Goal: Task Accomplishment & Management: Manage account settings

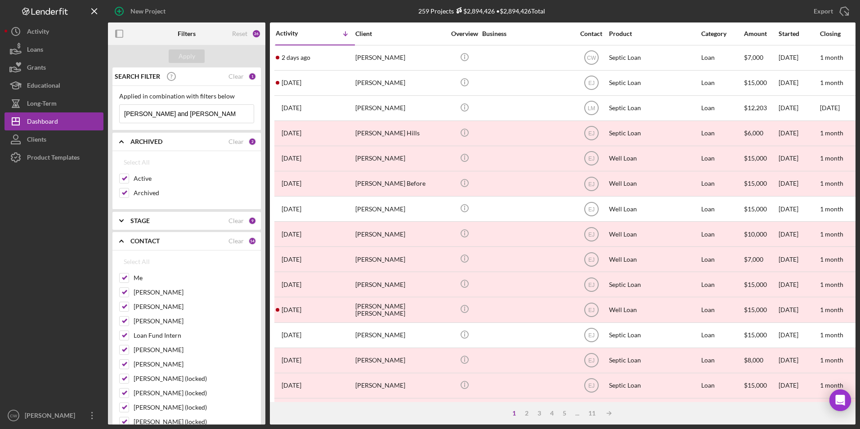
scroll to position [285, 0]
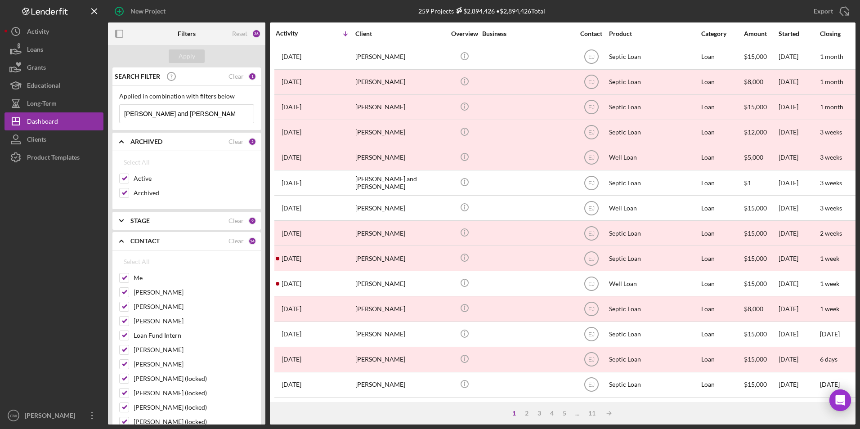
drag, startPoint x: 211, startPoint y: 117, endPoint x: 111, endPoint y: 111, distance: 100.9
click at [111, 111] on div "SEARCH FILTER Clear 1 Applied in combination with filters below james and mary …" at bounding box center [186, 245] width 157 height 357
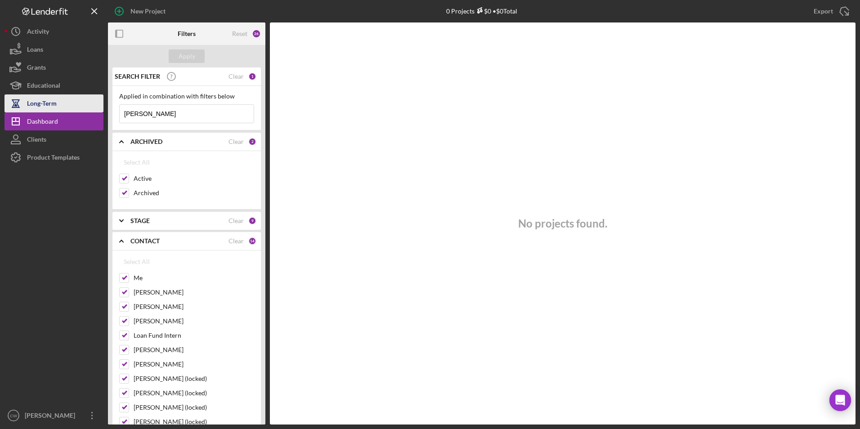
drag, startPoint x: 201, startPoint y: 114, endPoint x: 100, endPoint y: 101, distance: 101.2
click at [100, 101] on div "New Project 0 Projects $0 • $0 Total moore Export Icon/Export Filters Reset 26 …" at bounding box center [429, 212] width 851 height 424
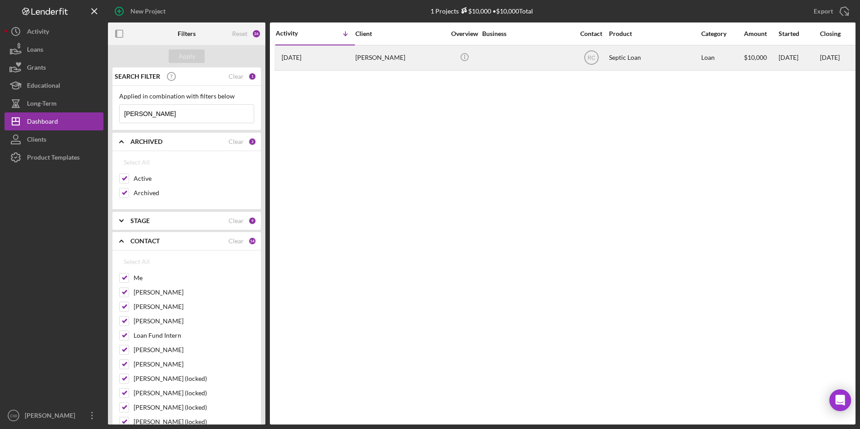
type input "concetta vitagliano"
click at [367, 58] on div "Concetta Vitagliano" at bounding box center [400, 58] width 90 height 24
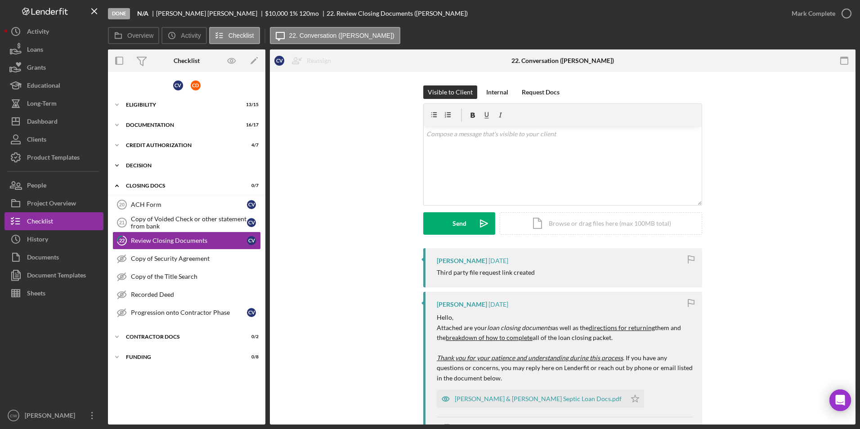
click at [147, 163] on div "Decision" at bounding box center [190, 165] width 128 height 5
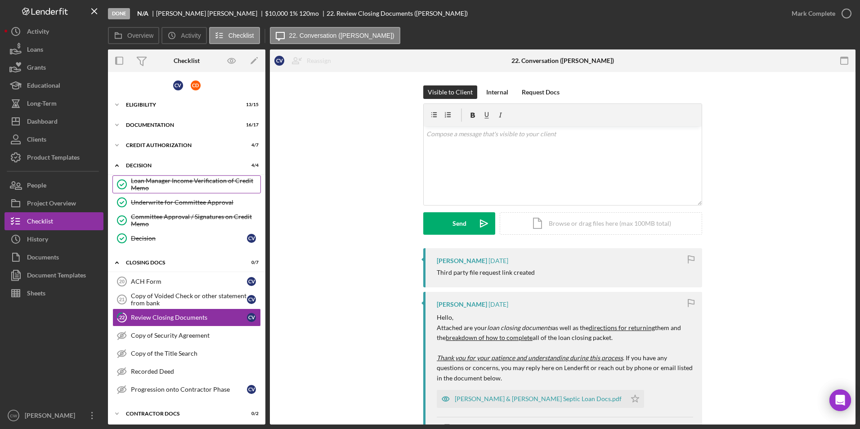
click at [175, 183] on div "Loan Manager Income Verification of Credit Memo" at bounding box center [195, 184] width 129 height 14
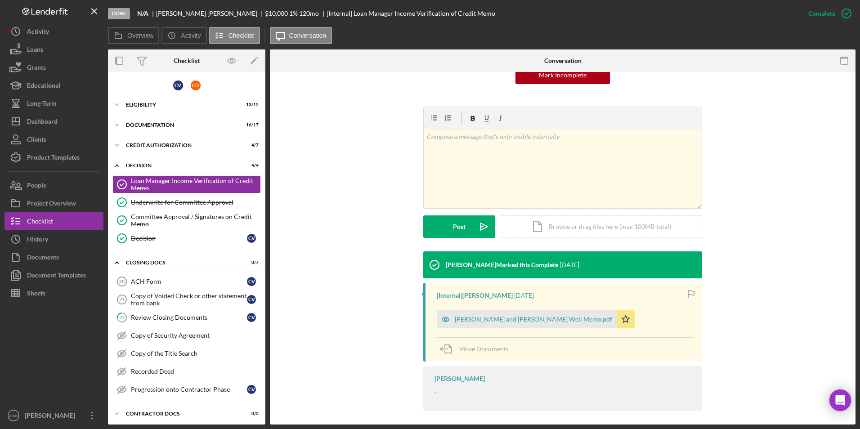
scroll to position [107, 0]
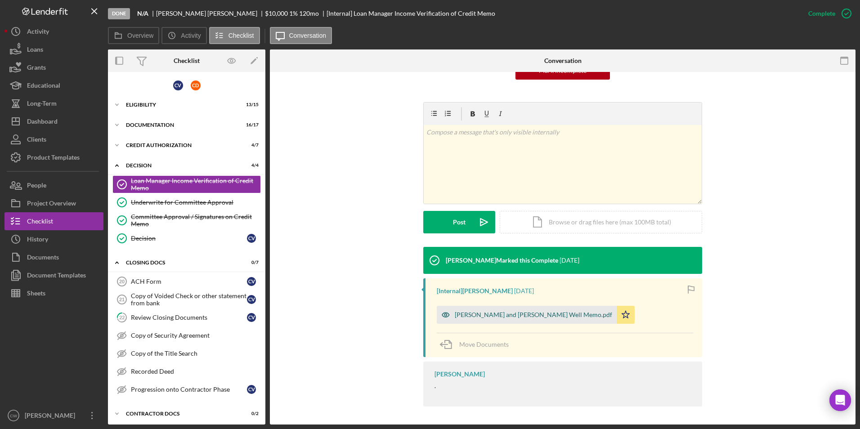
click at [482, 313] on div "Concetta Vitagliano and Constance Dagostino Well Memo.pdf" at bounding box center [533, 314] width 157 height 7
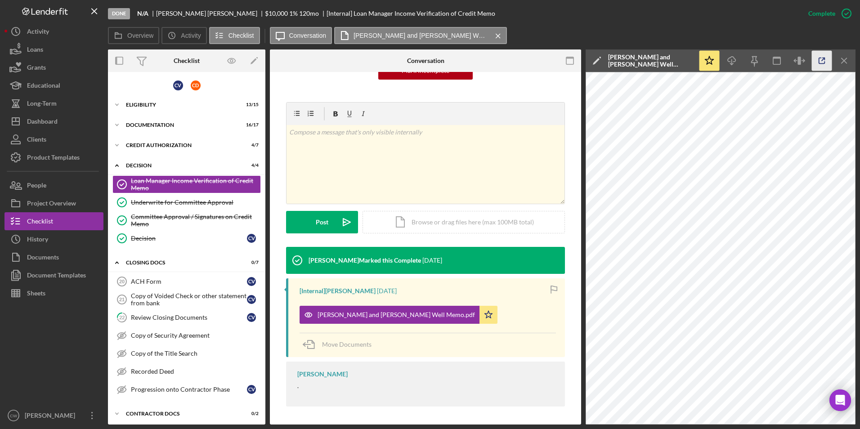
click at [820, 55] on icon "button" at bounding box center [822, 61] width 20 height 20
click at [73, 134] on button "Clients" at bounding box center [53, 139] width 99 height 18
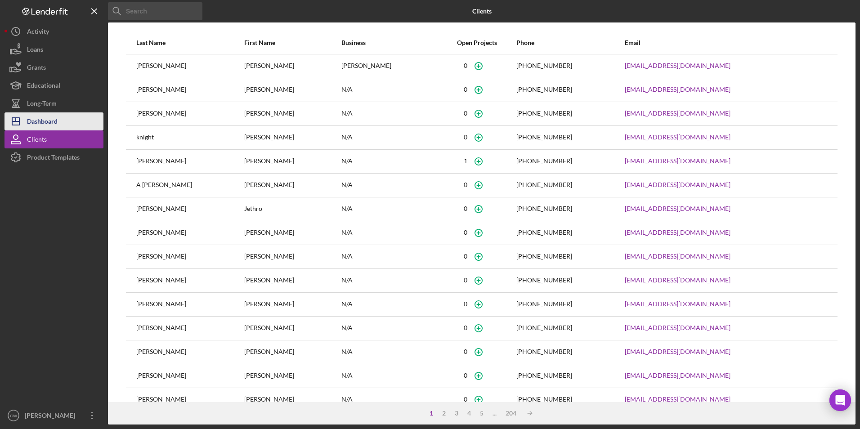
click at [81, 125] on button "Icon/Dashboard Dashboard" at bounding box center [53, 121] width 99 height 18
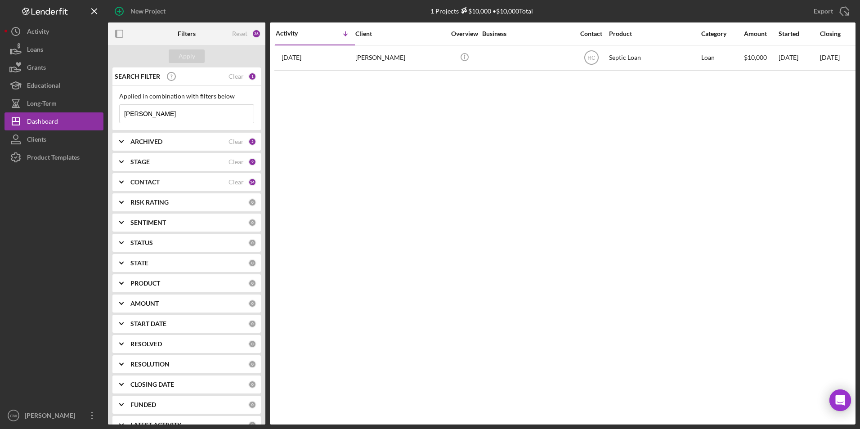
drag, startPoint x: 177, startPoint y: 113, endPoint x: 122, endPoint y: 109, distance: 55.5
click at [122, 109] on input "concetta vitagliano" at bounding box center [187, 114] width 134 height 18
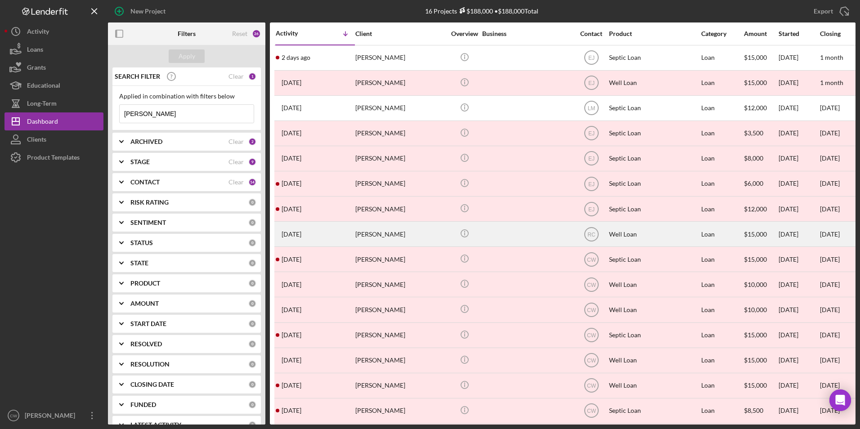
type input "pAUL mANGIAFICO"
click at [355, 232] on td "Paul Mangiafico" at bounding box center [401, 234] width 92 height 25
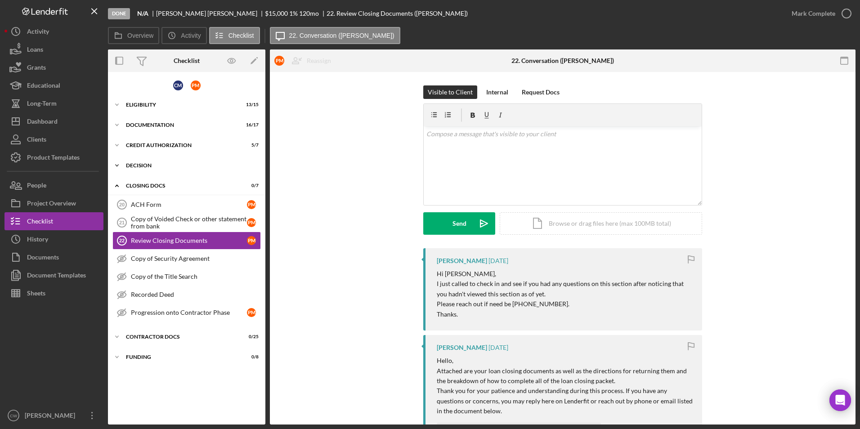
click at [147, 161] on div "Icon/Expander Decision 4 / 4" at bounding box center [186, 165] width 157 height 18
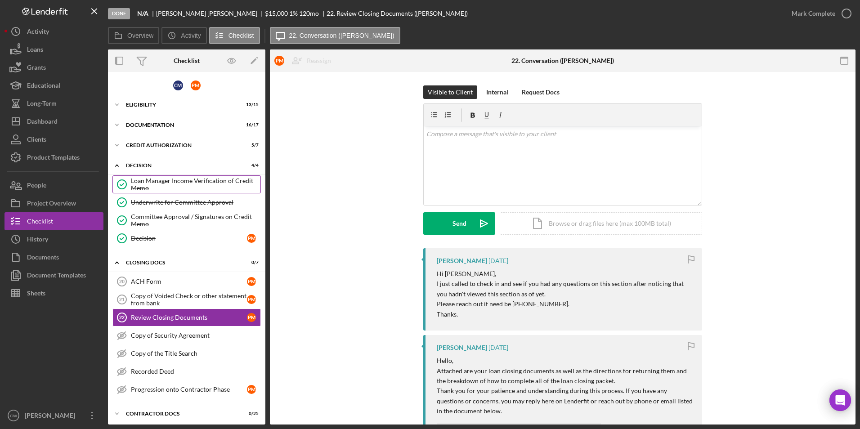
click at [149, 181] on div "Loan Manager Income Verification of Credit Memo" at bounding box center [195, 184] width 129 height 14
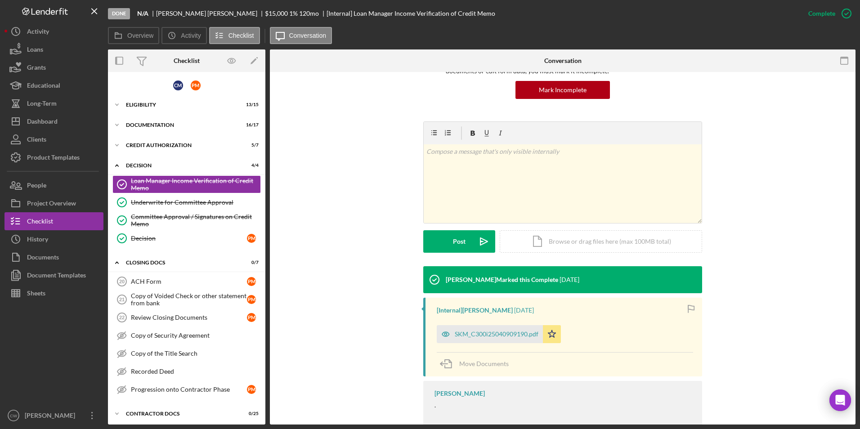
scroll to position [90, 0]
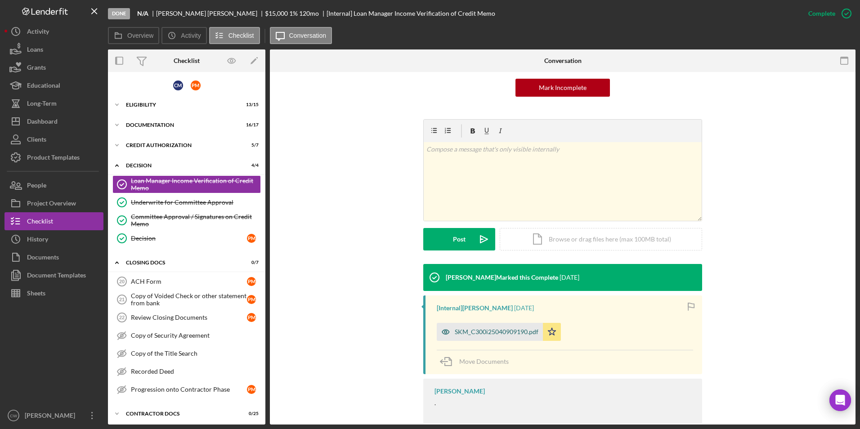
click at [466, 334] on div "SKM_C300i25040909190.pdf" at bounding box center [497, 331] width 84 height 7
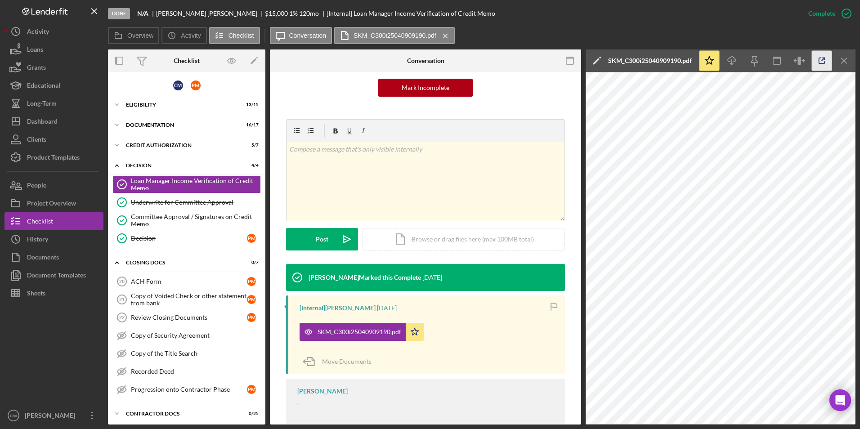
click at [819, 55] on icon "button" at bounding box center [822, 61] width 20 height 20
click at [164, 313] on link "Review Closing Documents 22 Review Closing Documents P M" at bounding box center [186, 317] width 148 height 18
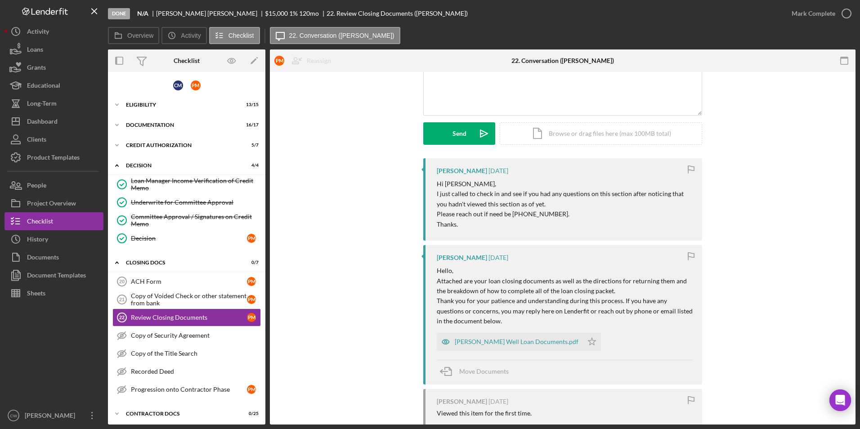
scroll to position [135, 0]
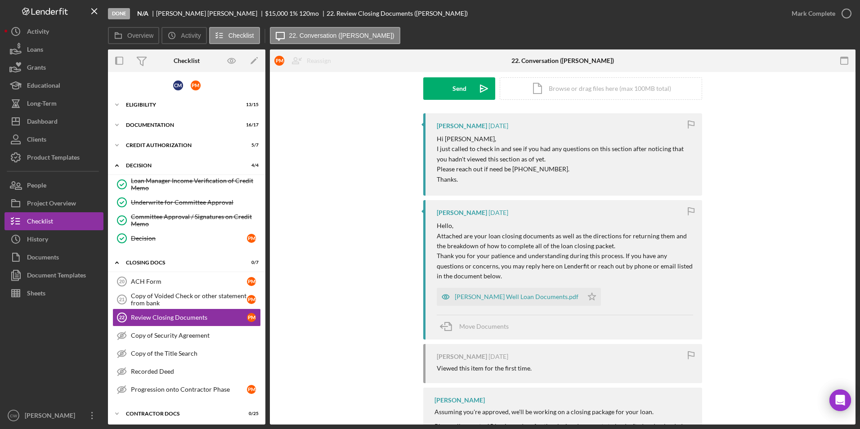
click at [486, 268] on p "Thank you for your patience and understanding during this process. If you have …" at bounding box center [565, 266] width 256 height 30
click at [486, 294] on div "Mangiafico Well Loan Documents.pdf" at bounding box center [517, 296] width 124 height 7
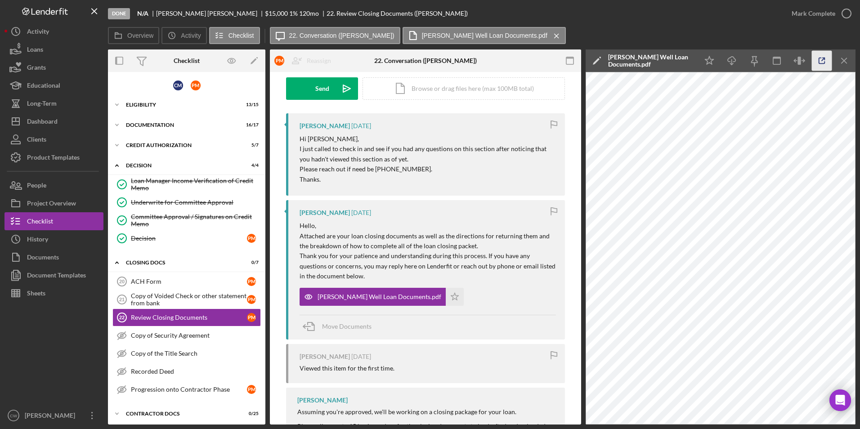
click at [819, 60] on icon "button" at bounding box center [822, 61] width 6 height 6
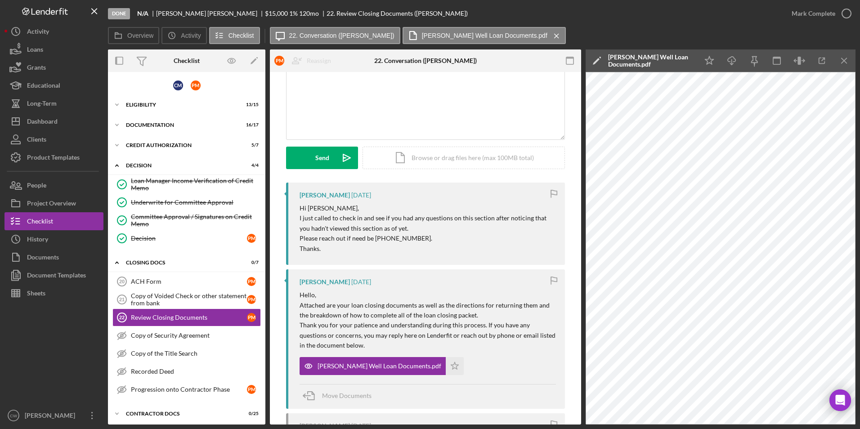
scroll to position [26, 0]
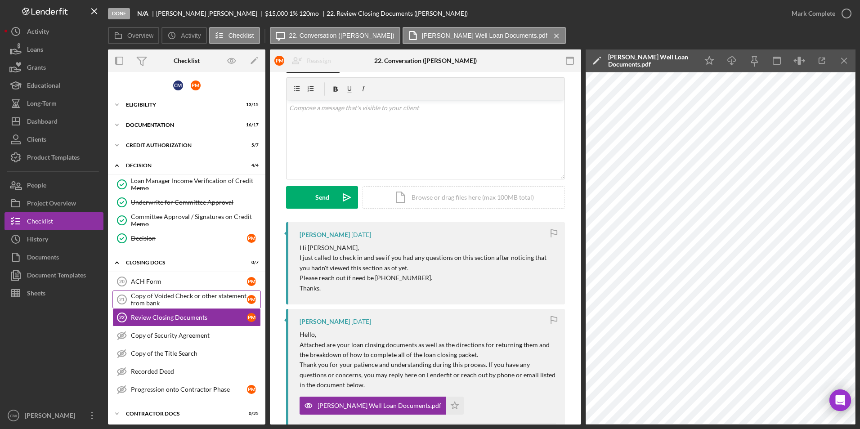
click at [183, 302] on div "Copy of Voided Check or other statement from bank" at bounding box center [189, 299] width 116 height 14
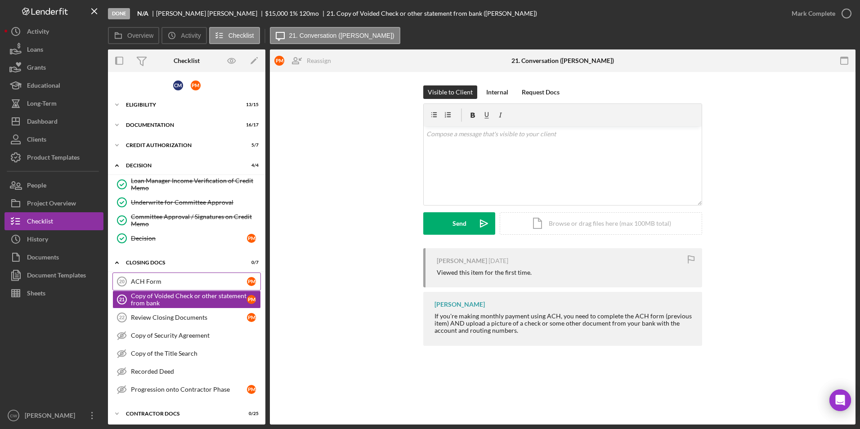
click at [194, 277] on link "ACH Form 20 ACH Form P M" at bounding box center [186, 281] width 148 height 18
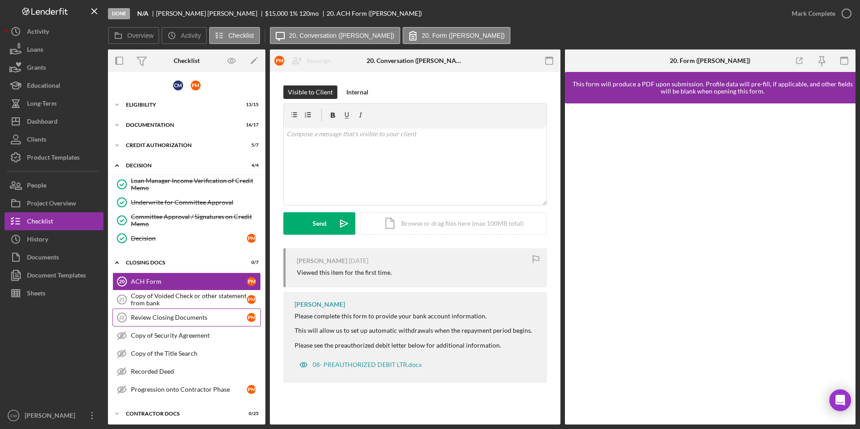
click at [221, 321] on div "Review Closing Documents" at bounding box center [189, 317] width 116 height 7
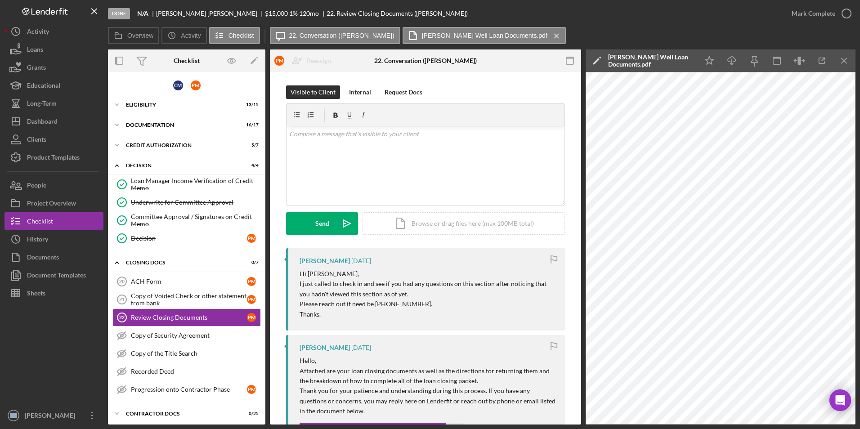
click at [18, 428] on html "Done N/A Paul Mangiafico $15,000 1 % 120 mo 22. Review Closing Documents (Paul …" at bounding box center [430, 214] width 860 height 429
click at [59, 246] on button "Icon/History History" at bounding box center [53, 239] width 99 height 18
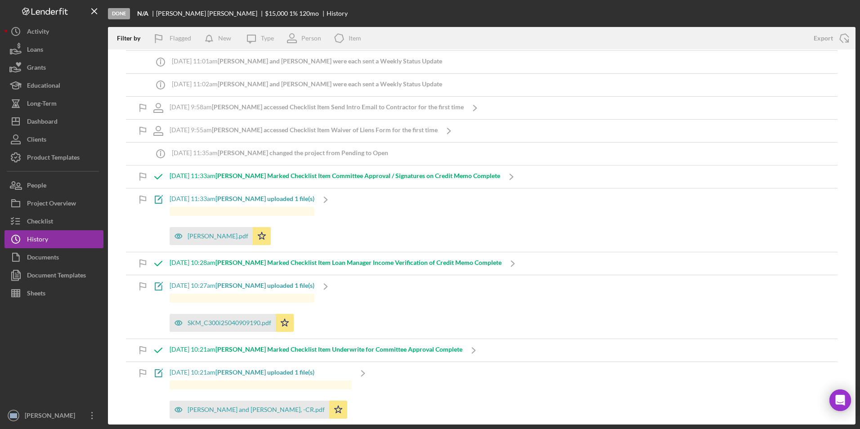
scroll to position [360, 0]
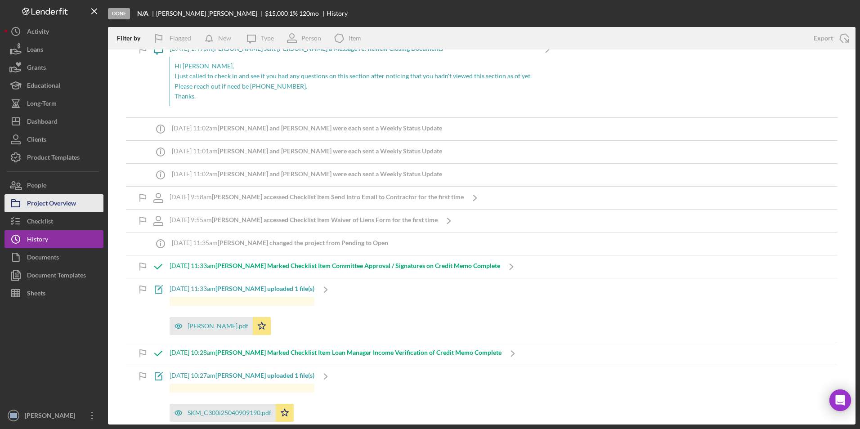
click at [73, 207] on div "Project Overview" at bounding box center [51, 204] width 49 height 20
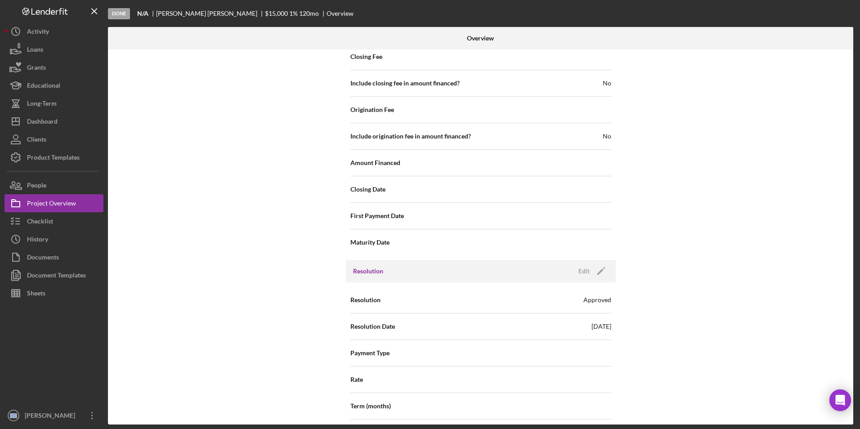
scroll to position [986, 0]
click at [593, 272] on icon "Icon/Edit" at bounding box center [600, 272] width 22 height 22
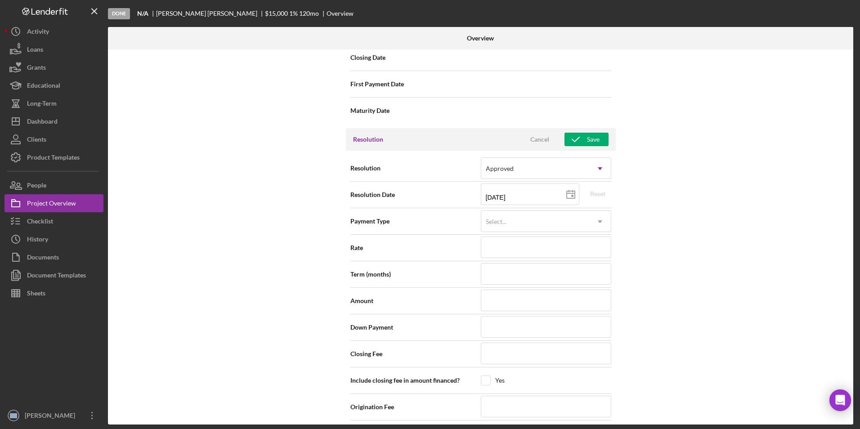
scroll to position [1121, 0]
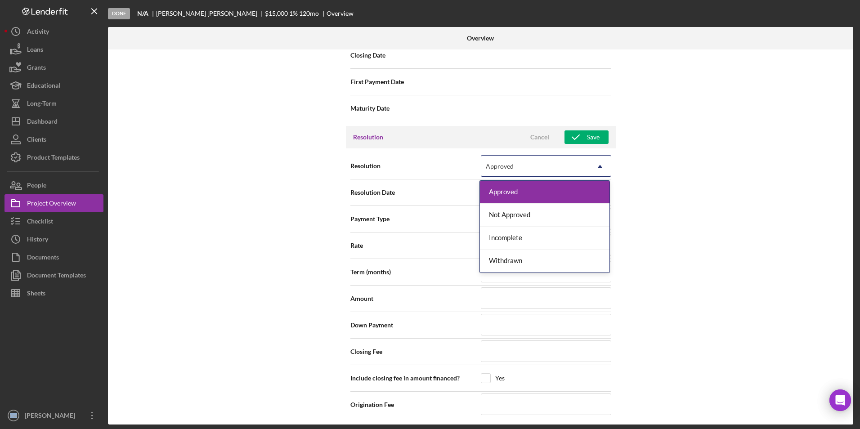
click at [530, 167] on div "Approved" at bounding box center [535, 166] width 108 height 21
click at [530, 257] on div "Withdrawn" at bounding box center [544, 261] width 129 height 23
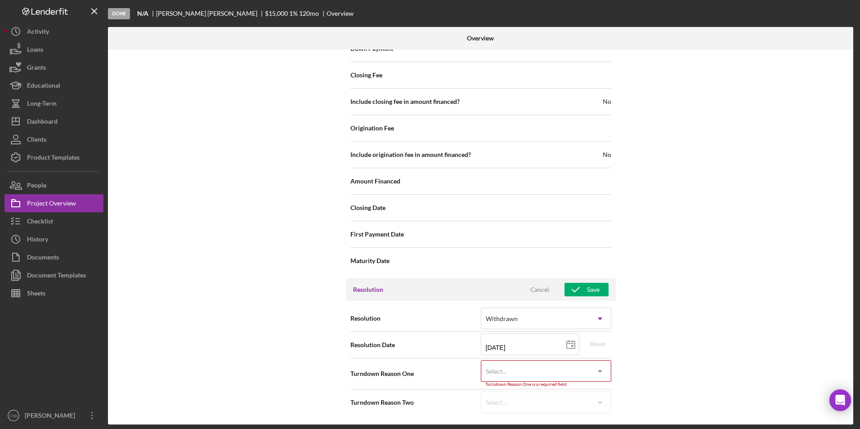
click at [526, 368] on div "Select..." at bounding box center [535, 371] width 108 height 21
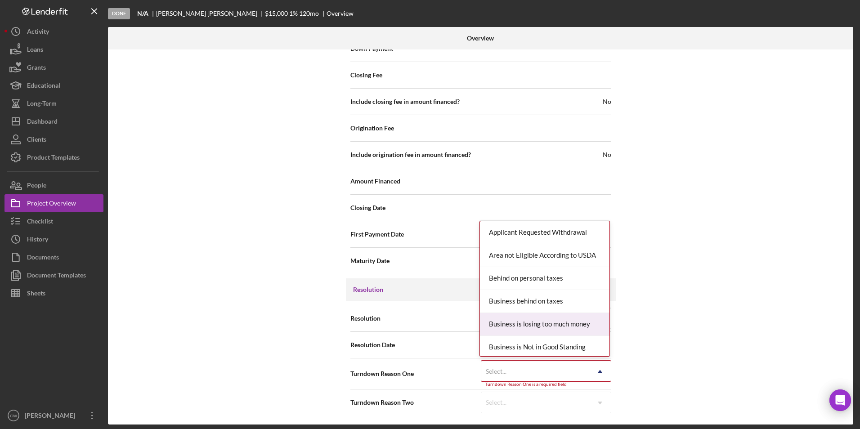
click at [401, 347] on span "Resolution Date" at bounding box center [415, 344] width 130 height 9
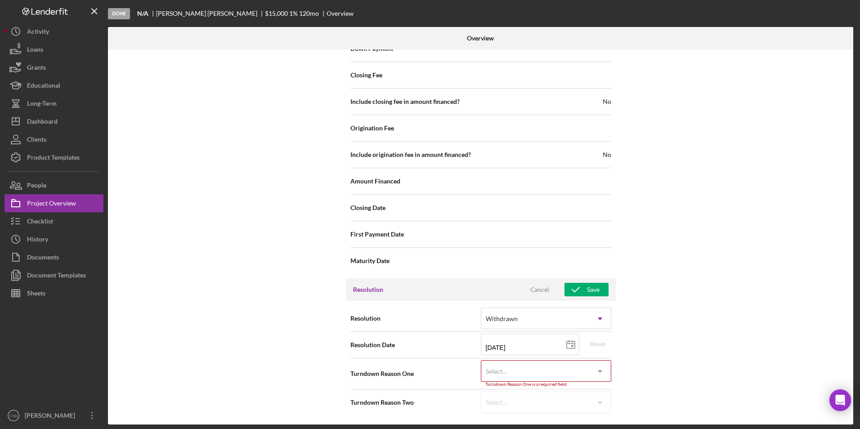
click at [529, 370] on div "Select..." at bounding box center [535, 371] width 108 height 21
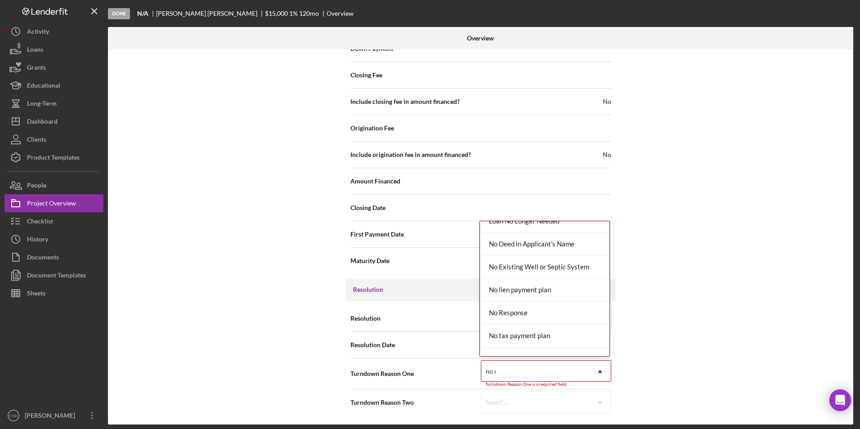
scroll to position [0, 0]
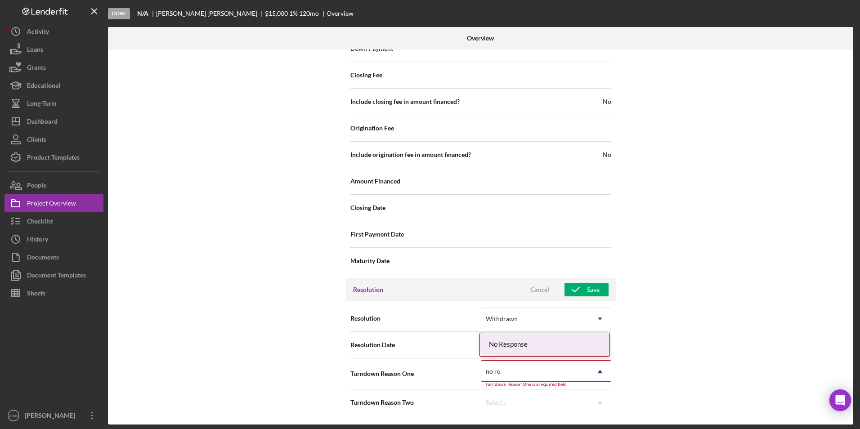
type input "no res"
click at [547, 351] on div "No Response" at bounding box center [544, 344] width 129 height 23
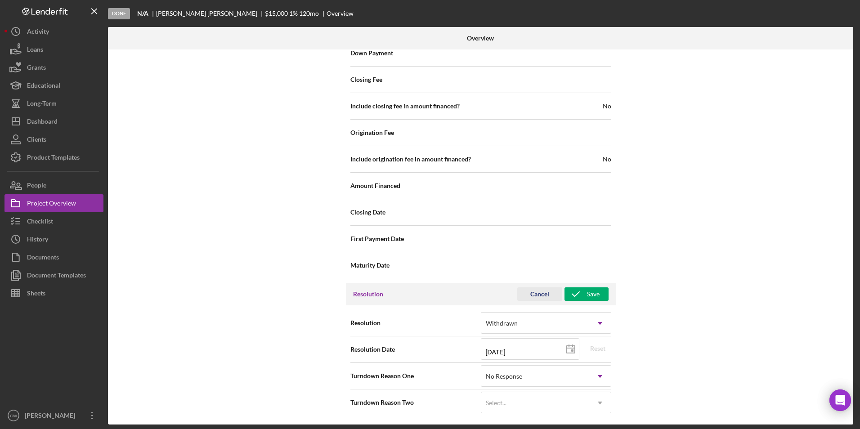
click at [544, 296] on div "Cancel" at bounding box center [539, 293] width 19 height 13
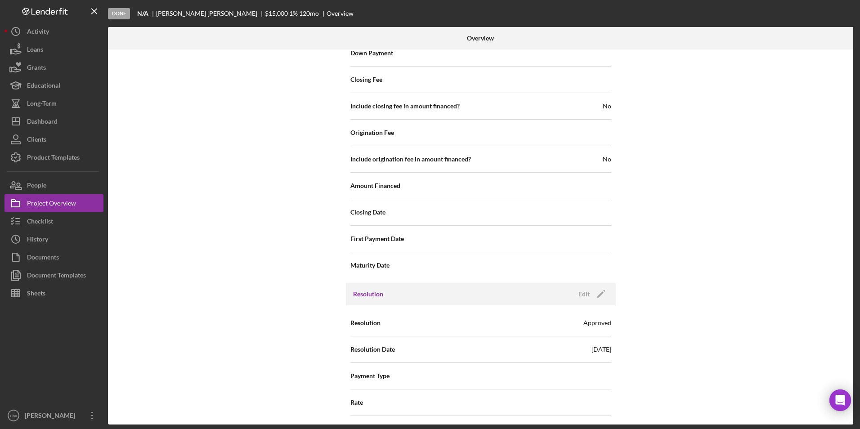
click at [687, 330] on div "Internal Workflow Stage Done Icon/Dropdown Arrow Archive (can unarchive later i…" at bounding box center [480, 236] width 745 height 375
click at [87, 210] on button "Project Overview" at bounding box center [53, 203] width 99 height 18
click at [75, 223] on button "Checklist" at bounding box center [53, 221] width 99 height 18
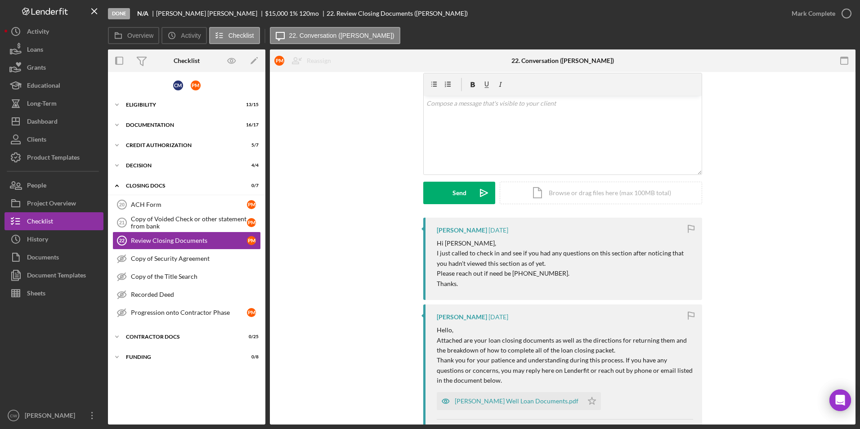
scroll to position [45, 0]
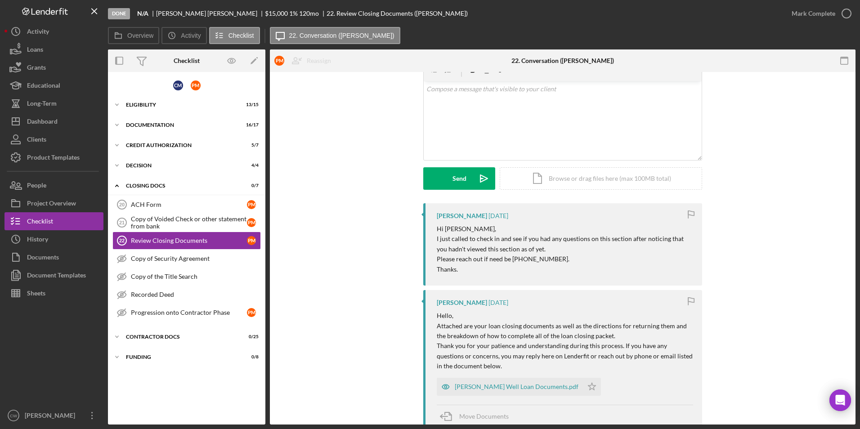
click at [690, 213] on icon "button" at bounding box center [691, 215] width 20 height 20
click at [57, 34] on button "Icon/History Activity" at bounding box center [53, 31] width 99 height 18
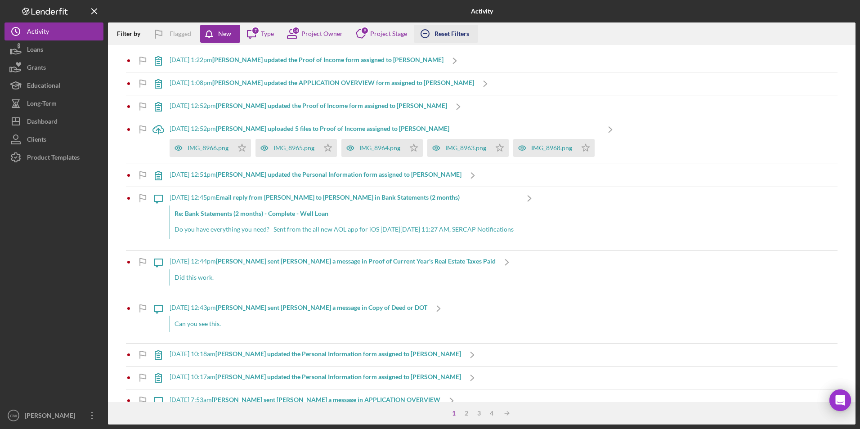
click at [435, 34] on div "Reset Filters" at bounding box center [451, 34] width 35 height 18
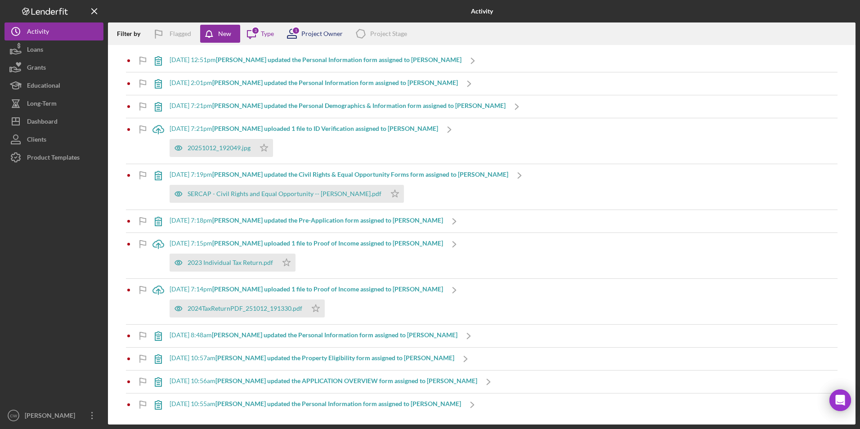
click at [306, 36] on div "Project Owner" at bounding box center [321, 33] width 41 height 7
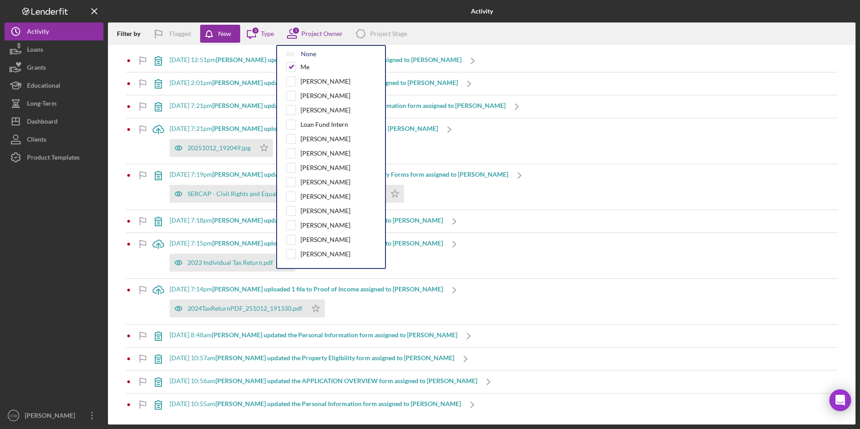
click at [308, 53] on div "None" at bounding box center [308, 53] width 15 height 7
checkbox input "false"
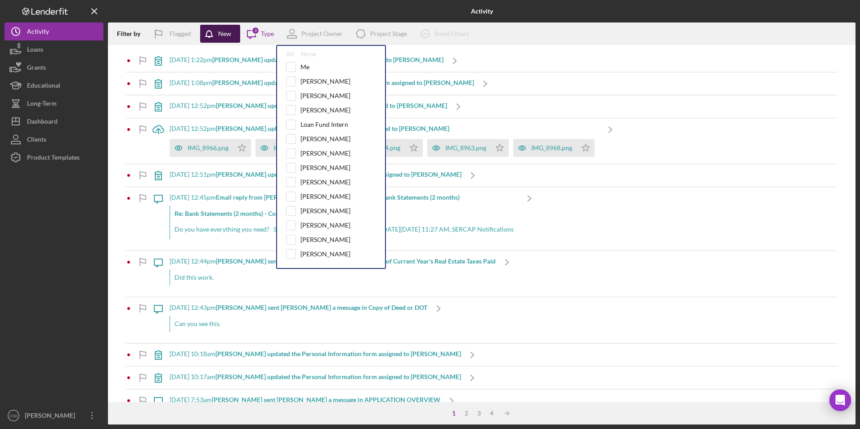
click at [231, 30] on button "New" at bounding box center [220, 34] width 40 height 18
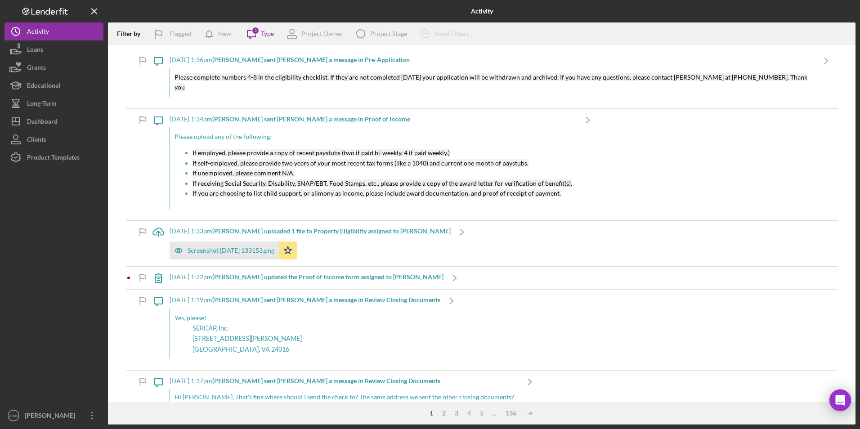
click at [262, 31] on icon "Icon/Message" at bounding box center [251, 33] width 22 height 22
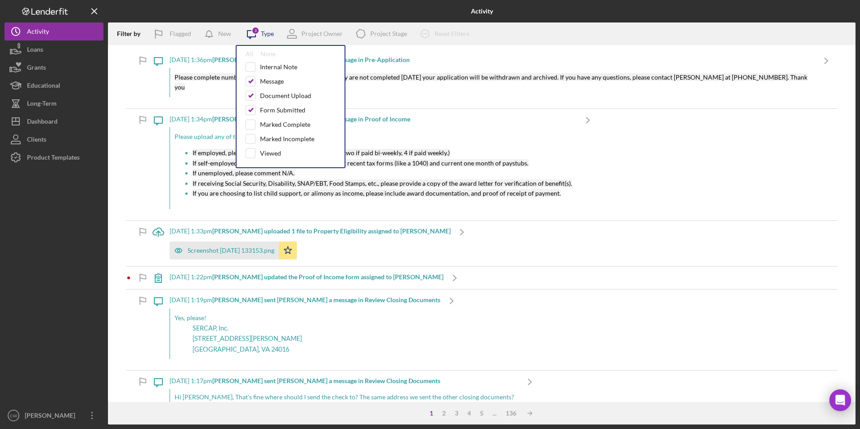
click at [262, 31] on icon "Icon/Message" at bounding box center [251, 33] width 22 height 22
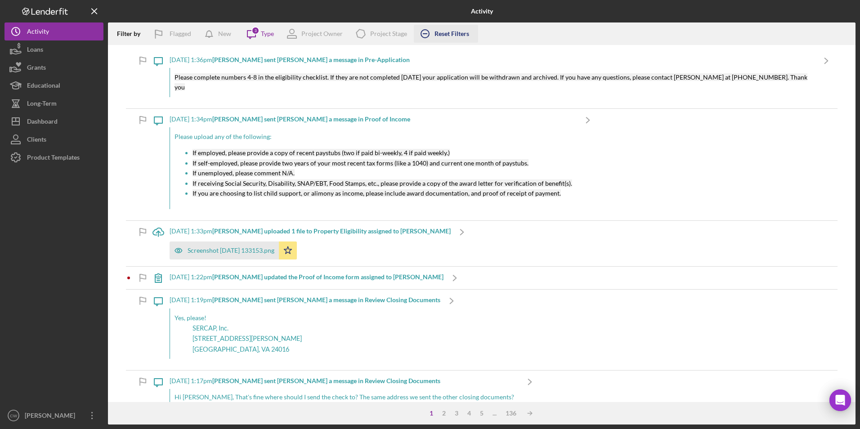
click at [453, 31] on div "Reset Filters" at bounding box center [451, 34] width 35 height 18
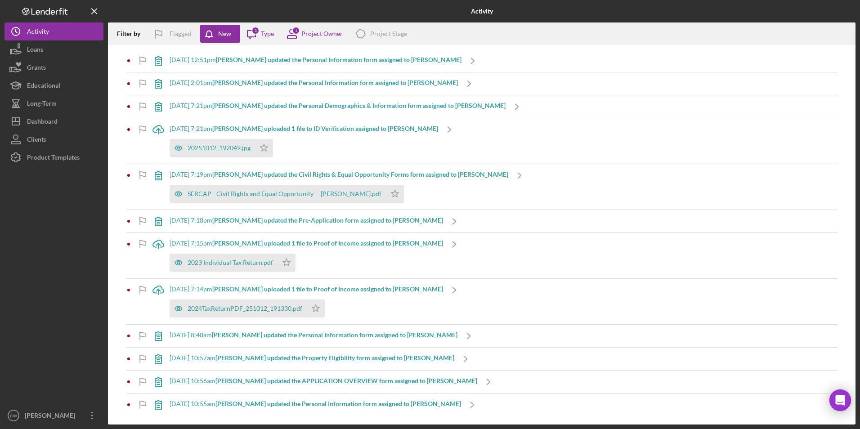
click at [73, 222] on div at bounding box center [53, 286] width 99 height 240
click at [66, 121] on button "Icon/Dashboard Dashboard" at bounding box center [53, 121] width 99 height 18
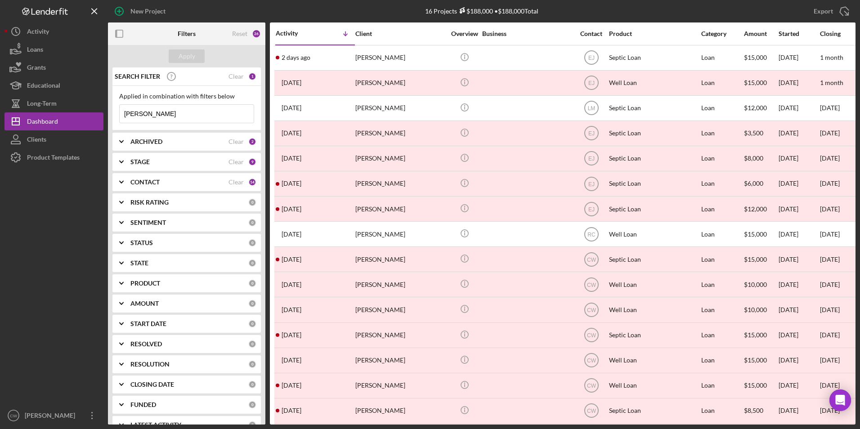
drag, startPoint x: 189, startPoint y: 114, endPoint x: 122, endPoint y: 111, distance: 67.0
click at [122, 111] on input "pAUL mANGIAFICO" at bounding box center [187, 114] width 134 height 18
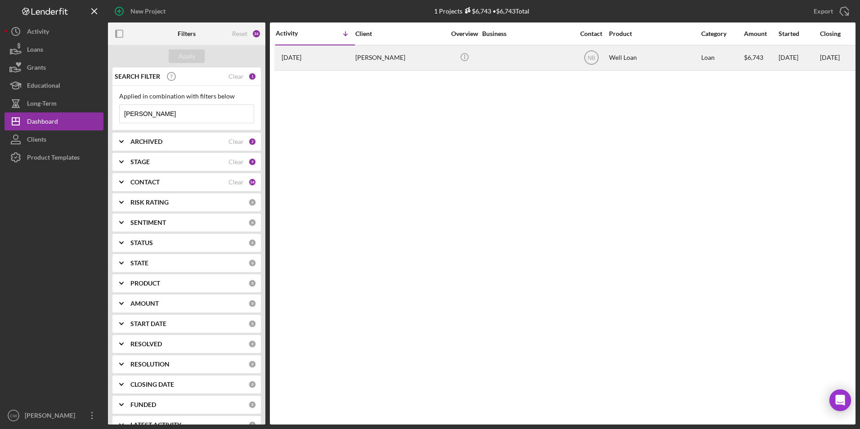
type input "Gaskins"
click at [365, 55] on div "[PERSON_NAME]" at bounding box center [400, 58] width 90 height 24
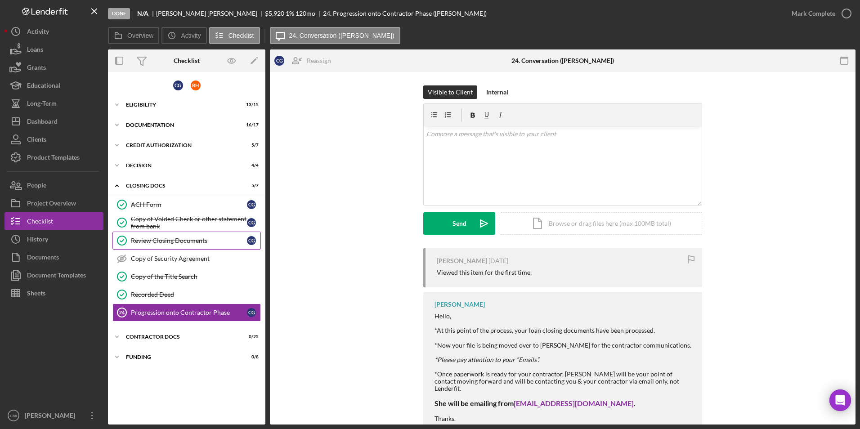
click at [147, 244] on div "Review Closing Documents" at bounding box center [189, 240] width 116 height 7
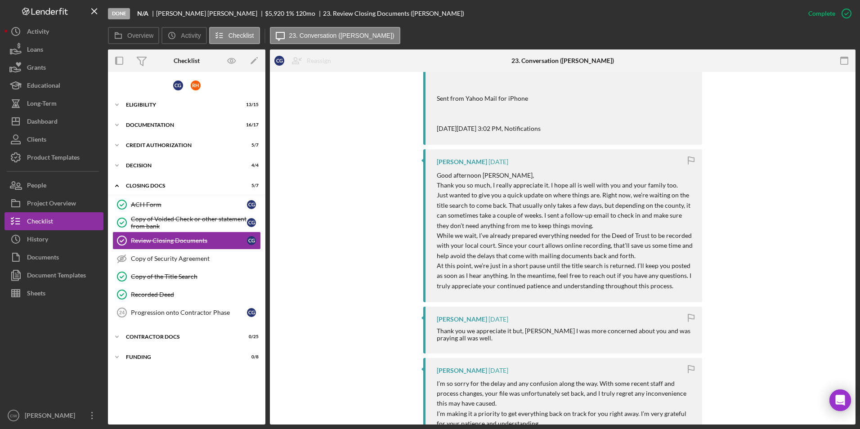
scroll to position [629, 0]
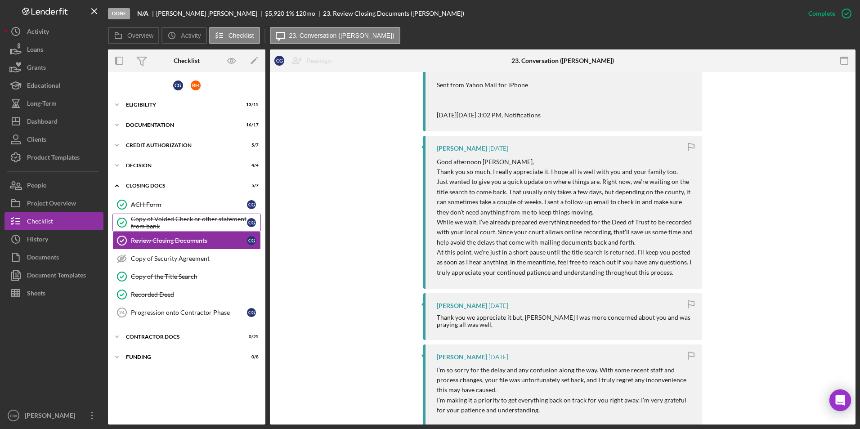
click at [209, 222] on div "Copy of Voided Check or other statement from bank" at bounding box center [189, 222] width 116 height 14
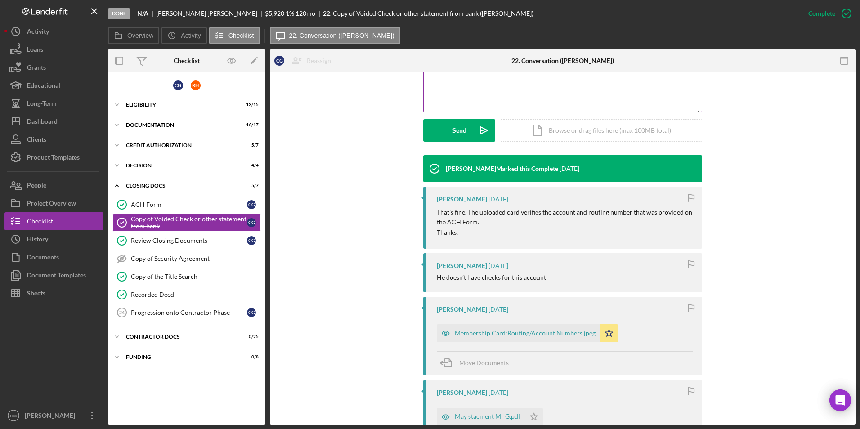
scroll to position [225, 0]
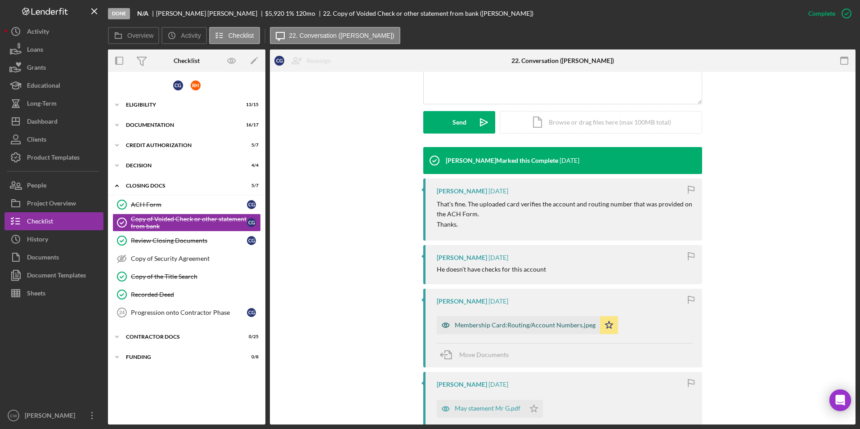
click at [531, 327] on div "Membership Card:Routing/Account Numbers.jpeg" at bounding box center [525, 324] width 141 height 7
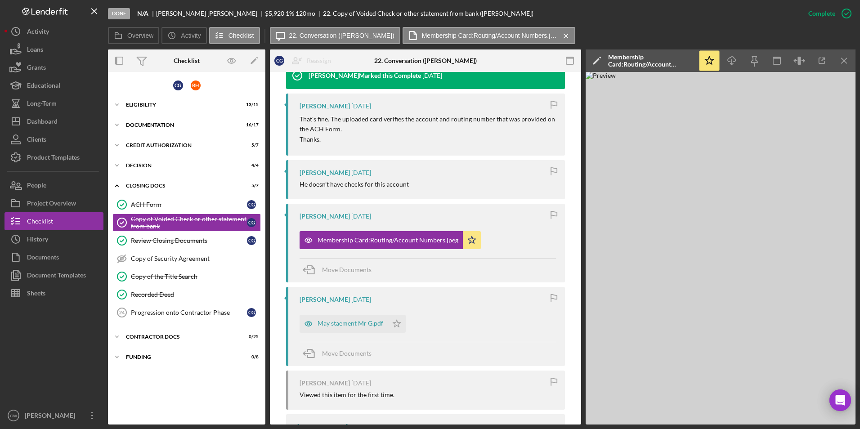
scroll to position [315, 0]
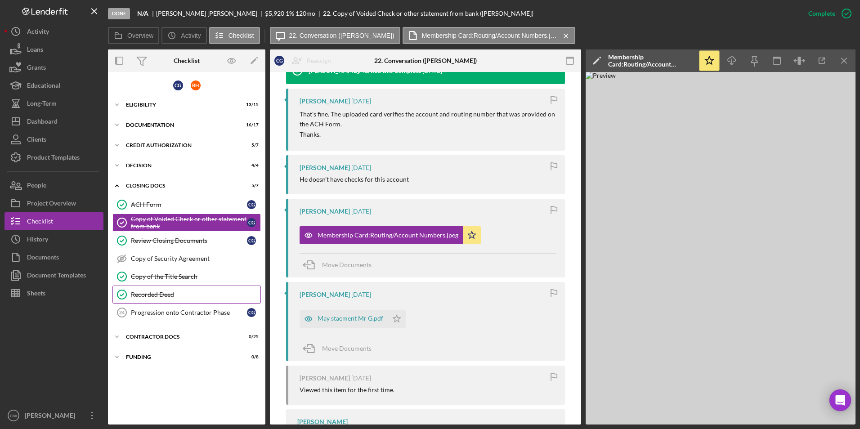
click at [195, 293] on div "Recorded Deed" at bounding box center [195, 294] width 129 height 7
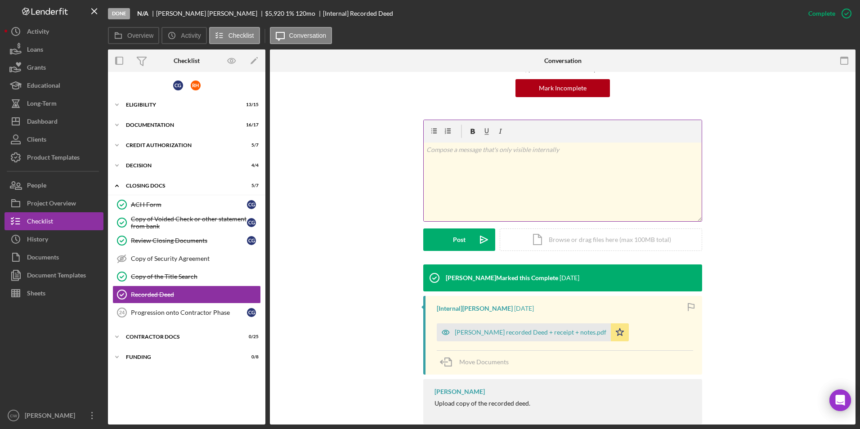
scroll to position [90, 0]
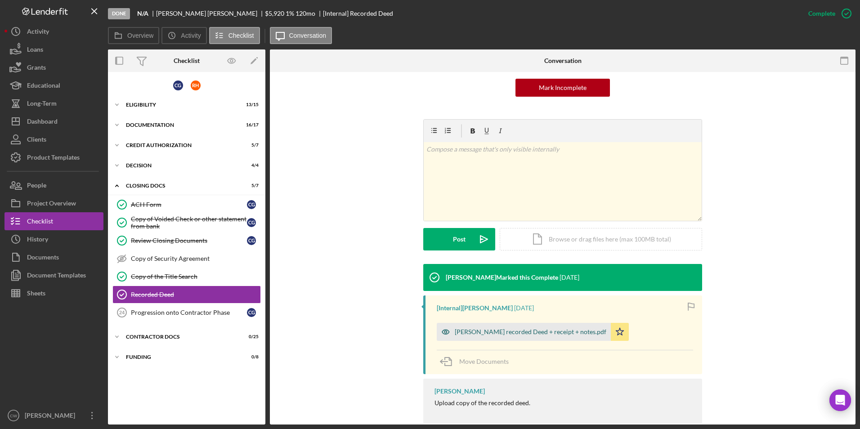
click at [541, 334] on div "Gaskins recorded Deed + receipt + notes.pdf" at bounding box center [531, 331] width 152 height 7
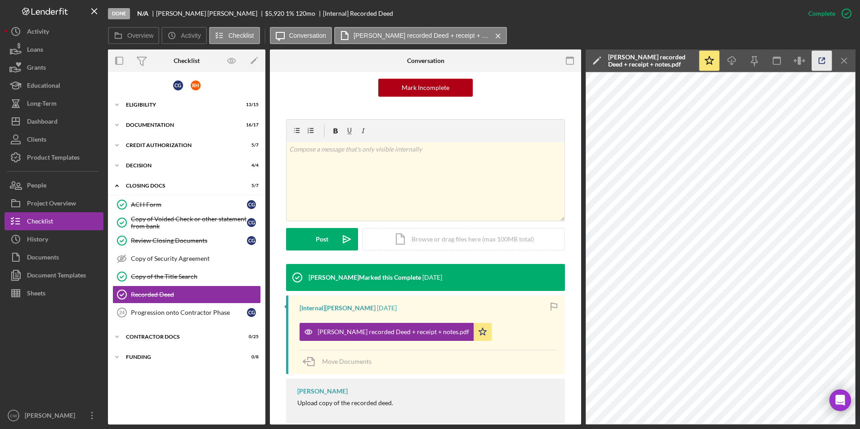
click at [825, 64] on icon "button" at bounding box center [822, 61] width 20 height 20
click at [180, 276] on div "Copy of the Title Search" at bounding box center [195, 276] width 129 height 7
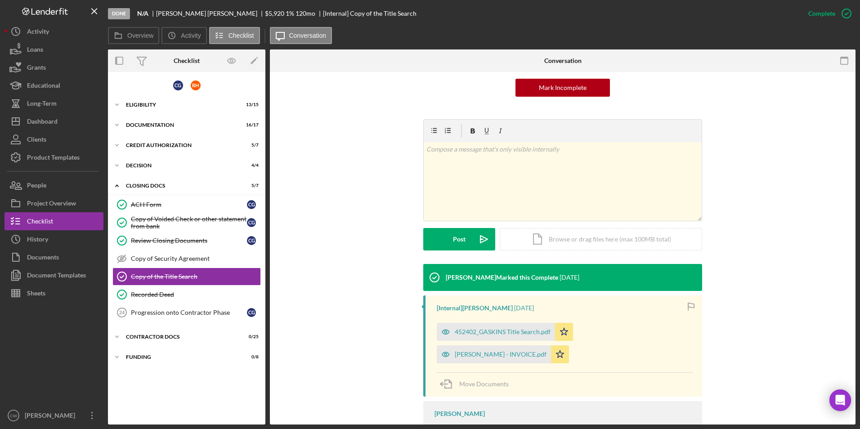
scroll to position [107, 0]
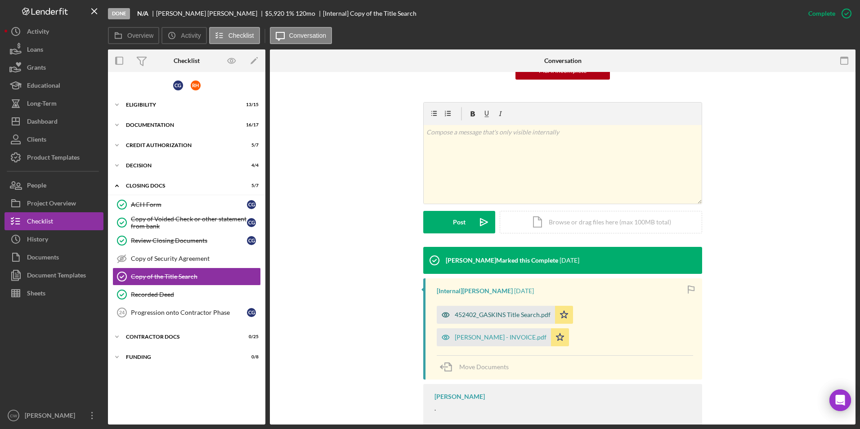
click at [530, 322] on div "452402_GASKINS Title Search.pdf" at bounding box center [496, 315] width 118 height 18
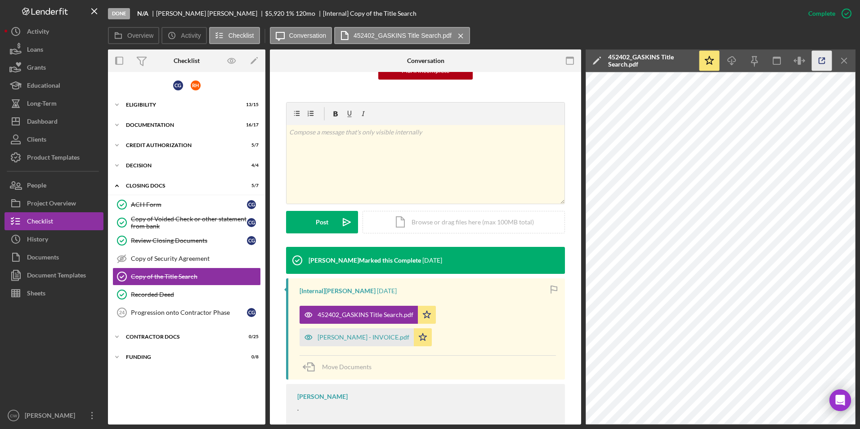
click at [825, 63] on icon "button" at bounding box center [822, 61] width 20 height 20
click at [41, 236] on div "History" at bounding box center [37, 240] width 21 height 20
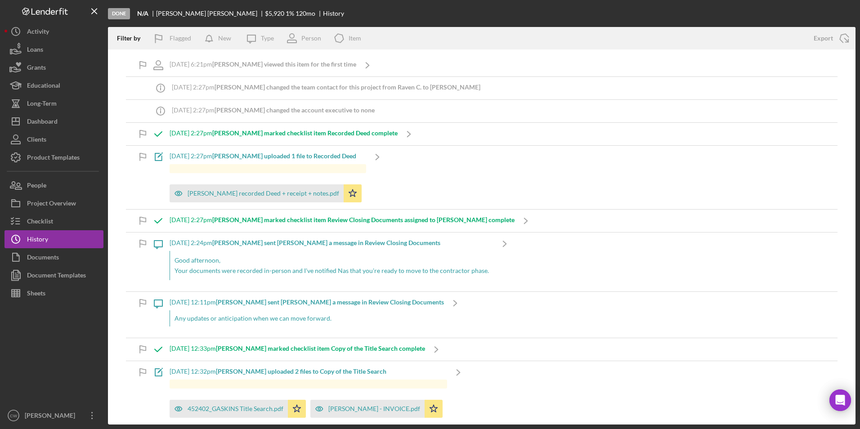
click at [343, 367] on b "Raven C. uploaded 2 files to Copy of the Title Search" at bounding box center [301, 371] width 170 height 8
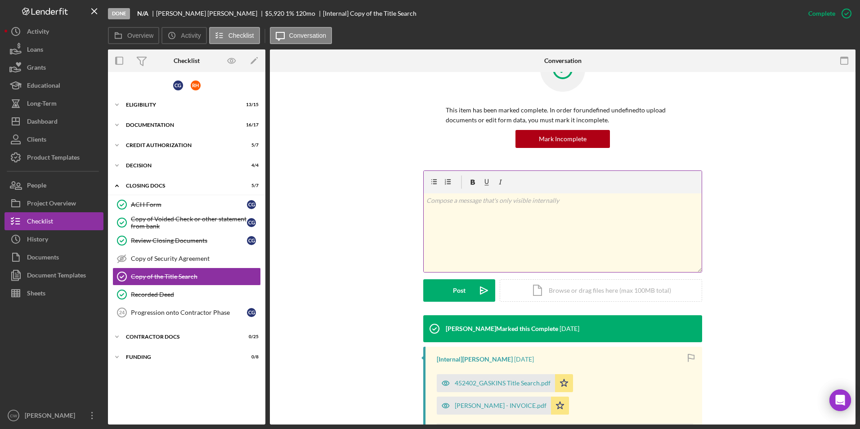
scroll to position [90, 0]
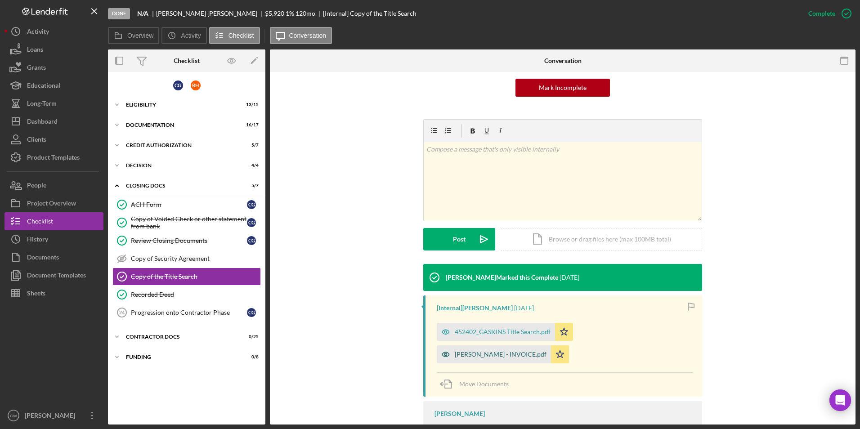
click at [551, 345] on div "GASKINS - INVOICE.pdf" at bounding box center [494, 354] width 114 height 18
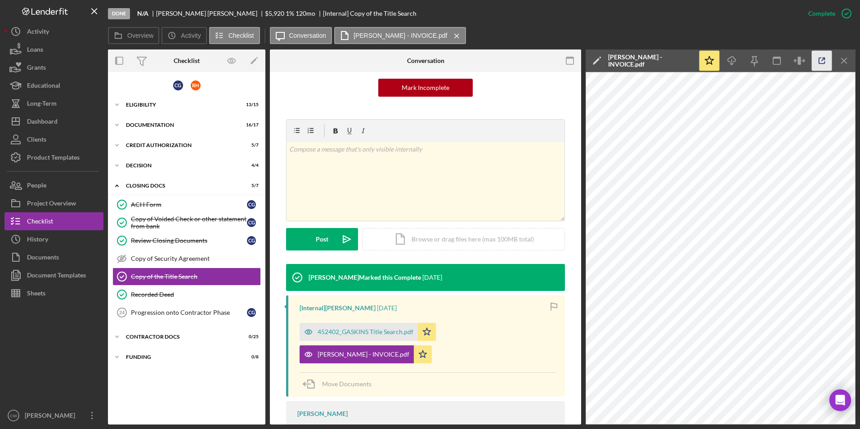
click at [821, 62] on icon "button" at bounding box center [822, 61] width 20 height 20
click at [183, 239] on div "Review Closing Documents" at bounding box center [189, 240] width 116 height 7
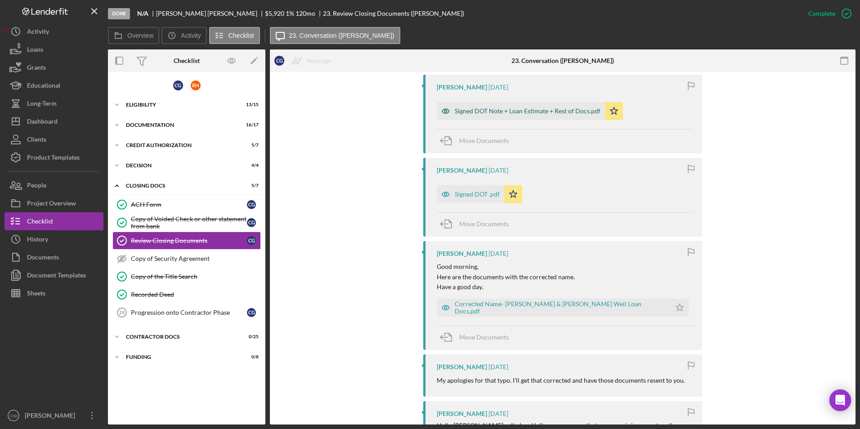
scroll to position [1349, 0]
click at [520, 307] on div "Corrected Name- [PERSON_NAME] & [PERSON_NAME] Well Loan Docs.pdf" at bounding box center [560, 307] width 211 height 14
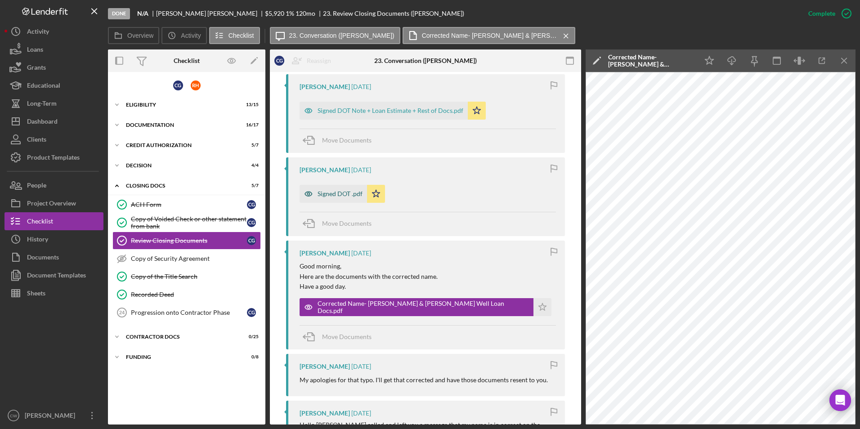
click at [357, 195] on div "Signed DOT .pdf" at bounding box center [339, 193] width 45 height 7
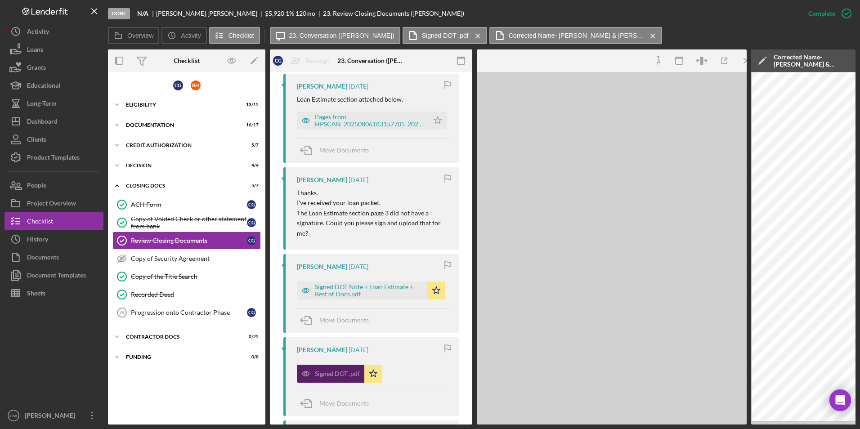
scroll to position [1556, 0]
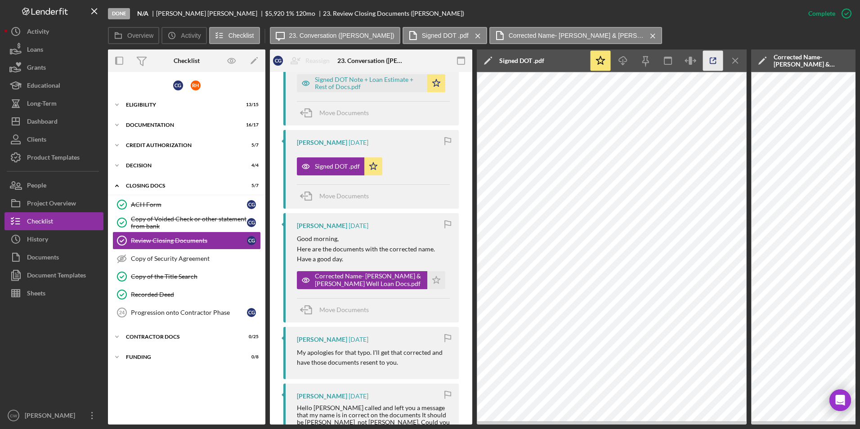
click at [711, 62] on icon "button" at bounding box center [713, 61] width 20 height 20
click at [45, 237] on div "History" at bounding box center [37, 240] width 21 height 20
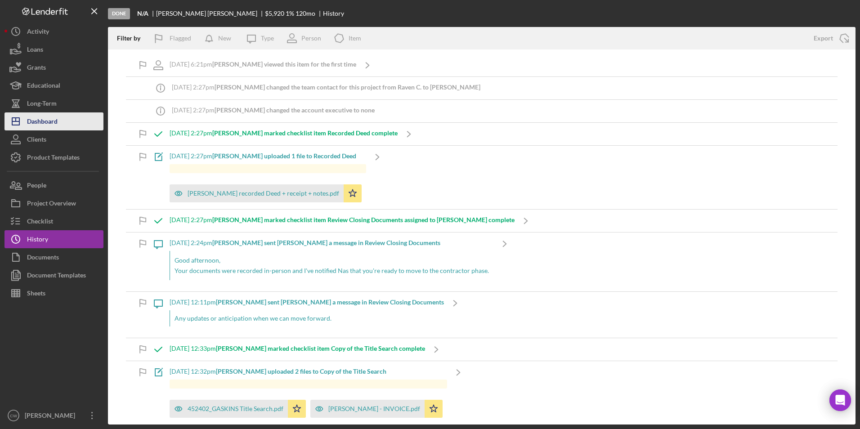
click at [36, 119] on div "Dashboard" at bounding box center [42, 122] width 31 height 20
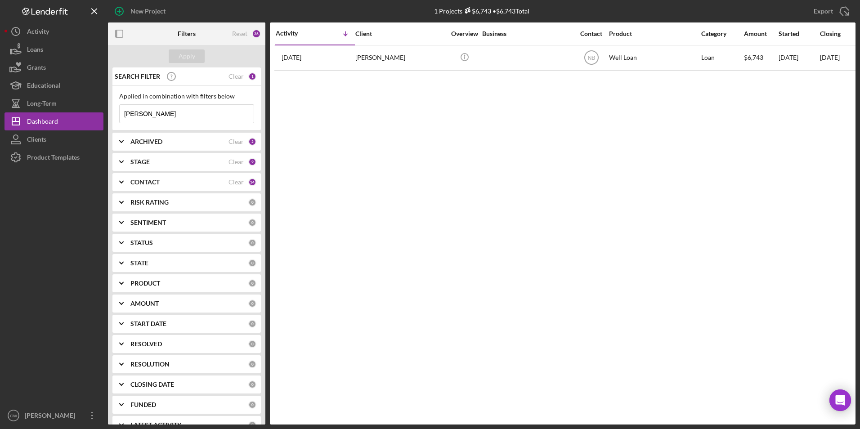
drag, startPoint x: 154, startPoint y: 114, endPoint x: 124, endPoint y: 112, distance: 30.7
click at [124, 112] on input "Gaskins" at bounding box center [187, 114] width 134 height 18
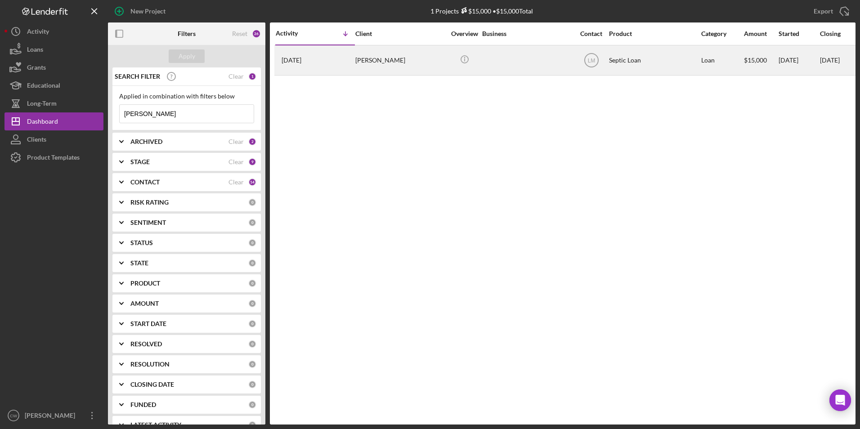
type input "lankford"
click at [380, 55] on div "Todd Lankford" at bounding box center [400, 60] width 90 height 29
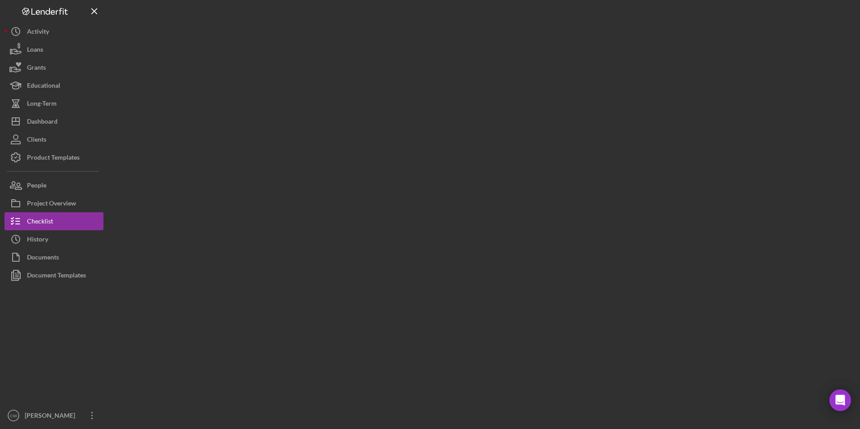
click at [380, 55] on div at bounding box center [481, 212] width 747 height 424
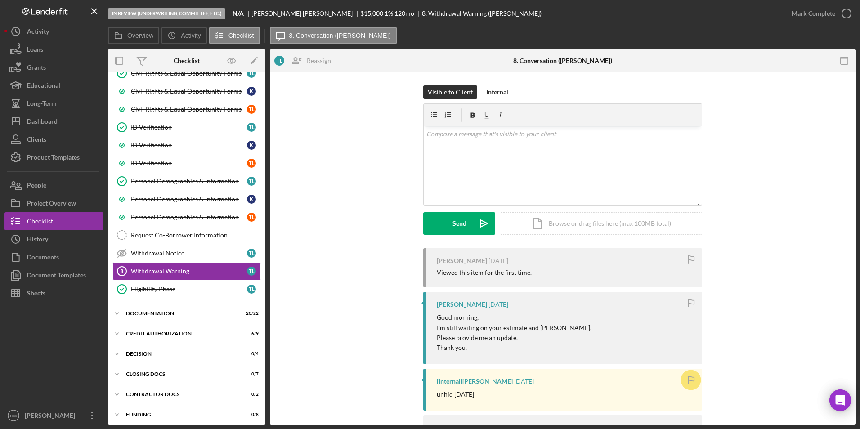
scroll to position [197, 0]
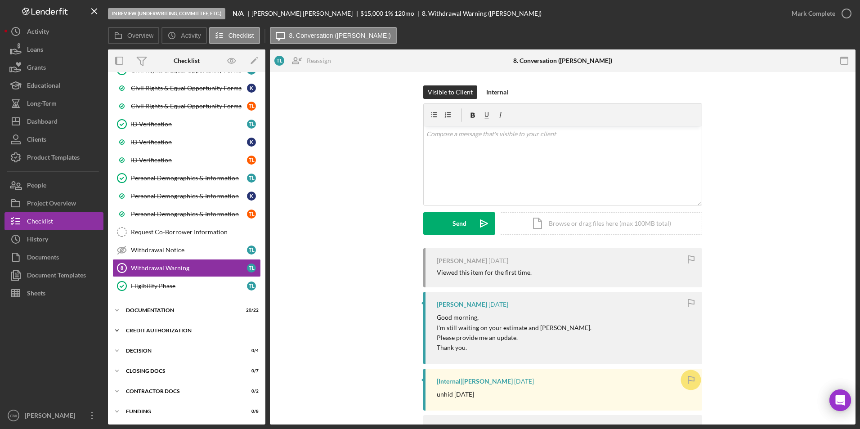
click at [162, 330] on div "CREDIT AUTHORIZATION" at bounding box center [190, 330] width 128 height 5
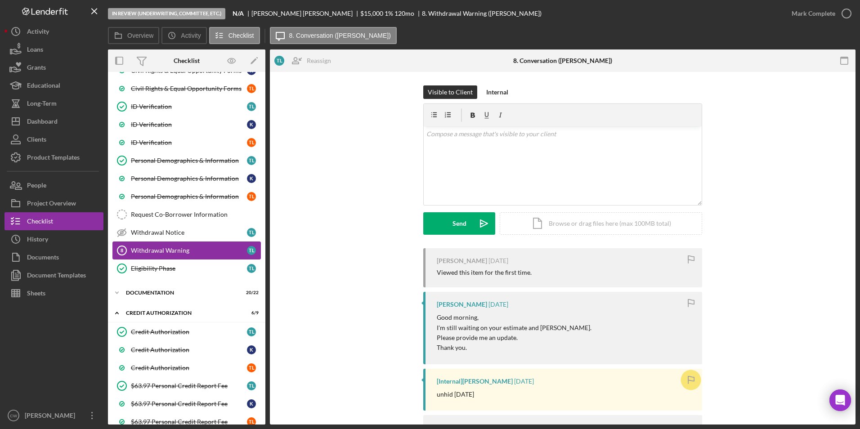
scroll to position [275, 0]
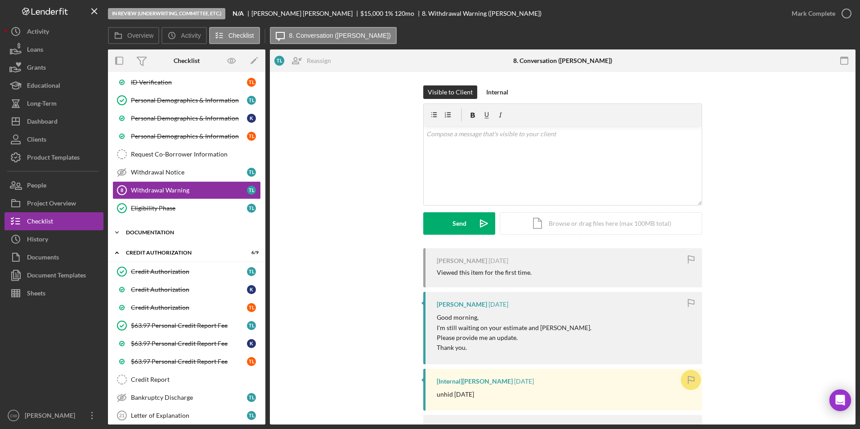
click at [159, 233] on div "Documentation" at bounding box center [190, 232] width 128 height 5
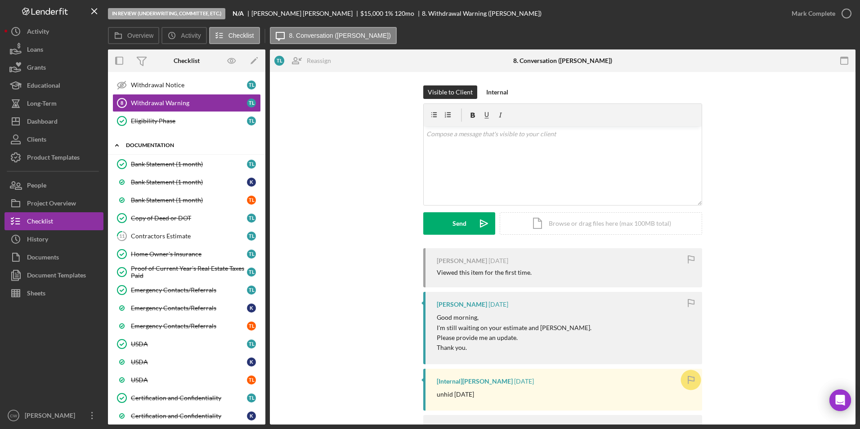
scroll to position [365, 0]
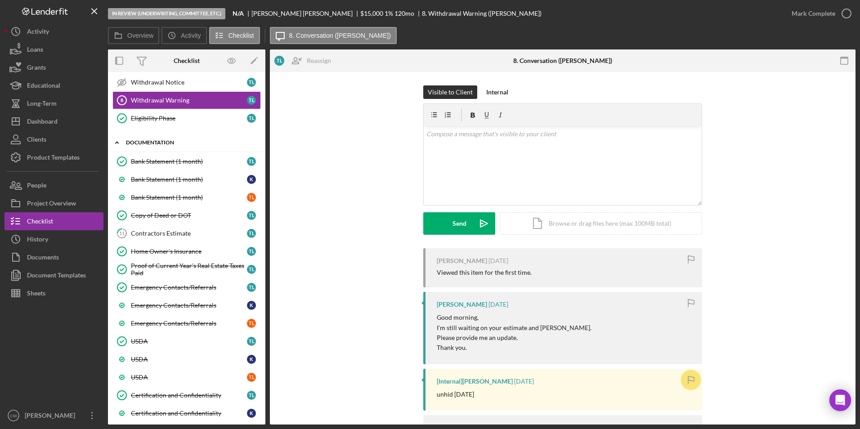
click at [159, 233] on div "Contractors Estimate" at bounding box center [189, 233] width 116 height 7
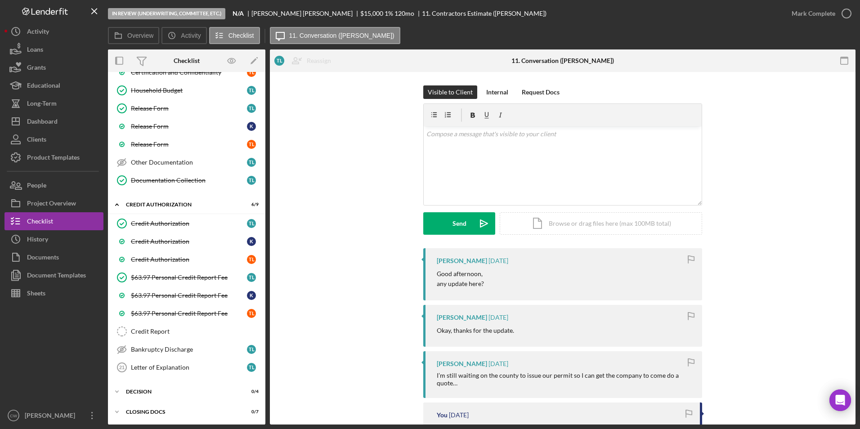
scroll to position [725, 0]
click at [184, 362] on link "Letter of Explanation 21 Letter of Explanation T L" at bounding box center [186, 366] width 148 height 18
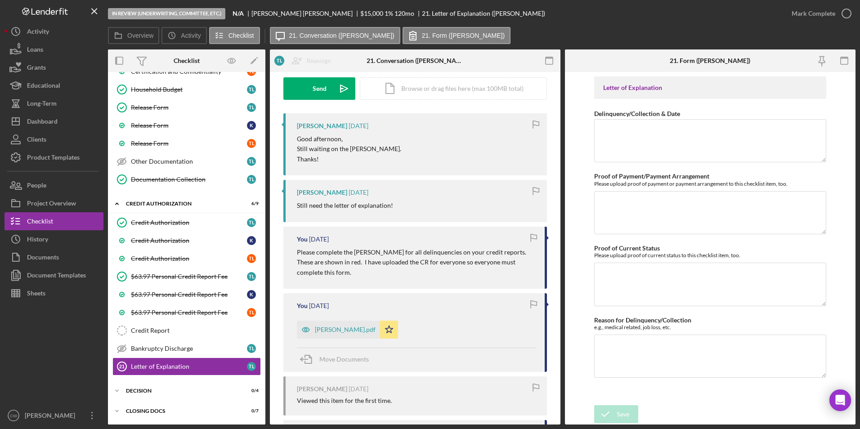
scroll to position [180, 0]
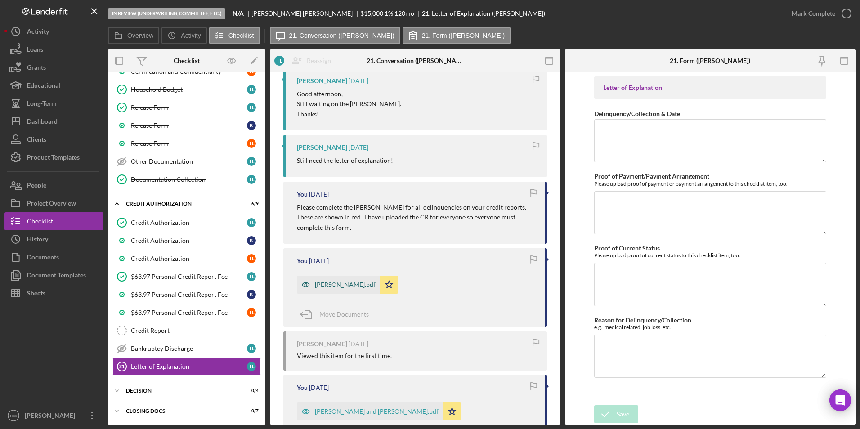
click at [358, 281] on div "Lankford, Timothy.pdf" at bounding box center [345, 284] width 61 height 7
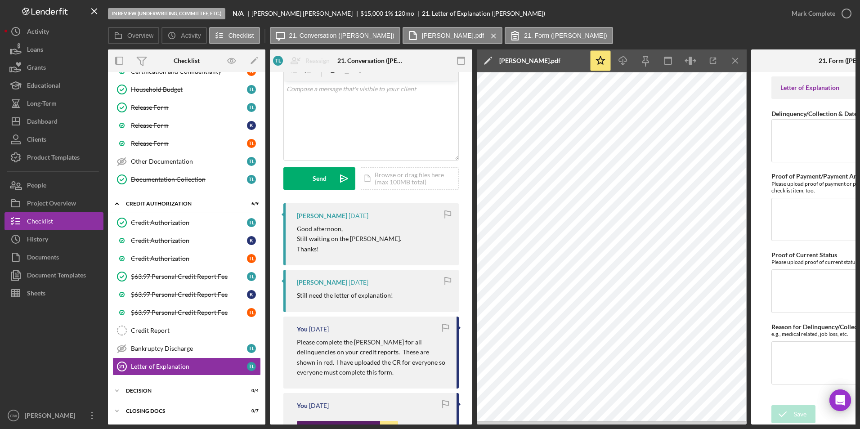
scroll to position [0, 0]
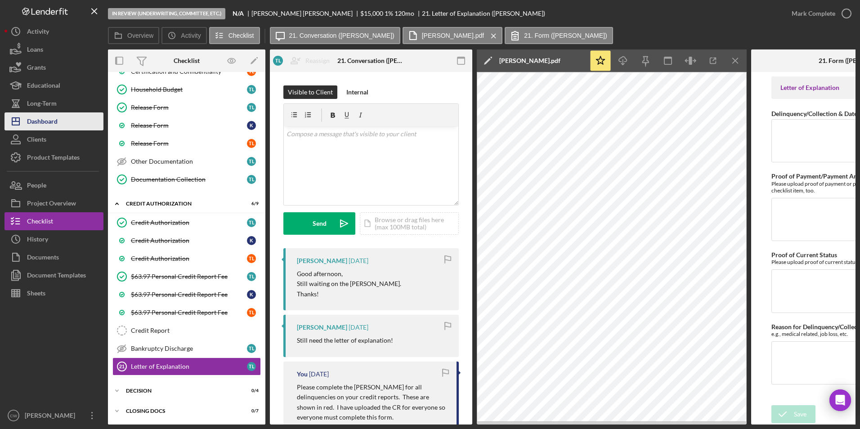
click at [56, 116] on div "Dashboard" at bounding box center [42, 122] width 31 height 20
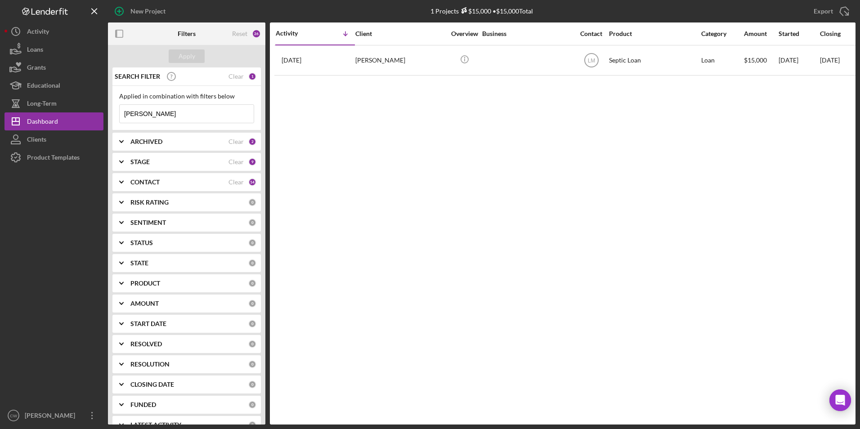
drag, startPoint x: 149, startPoint y: 112, endPoint x: 118, endPoint y: 111, distance: 31.0
click at [118, 111] on div "Applied in combination with filters below lankford Icon/Menu Close" at bounding box center [186, 108] width 148 height 45
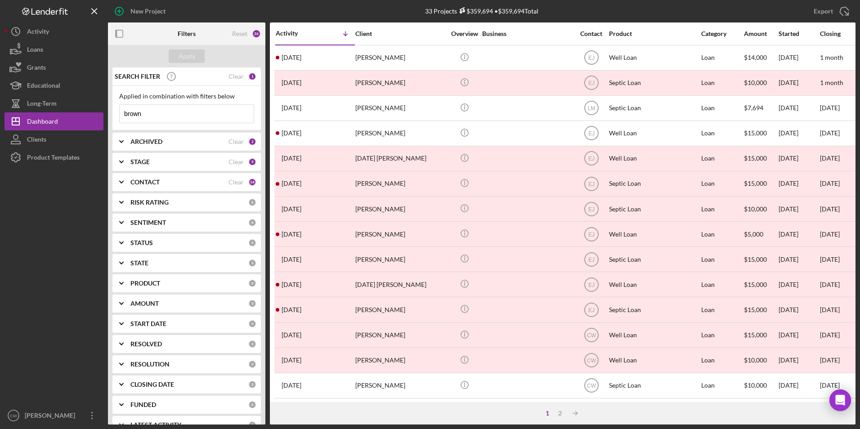
drag, startPoint x: 164, startPoint y: 117, endPoint x: 115, endPoint y: 113, distance: 48.8
click at [115, 113] on div "Applied in combination with filters below brown Icon/Menu Close" at bounding box center [186, 108] width 148 height 45
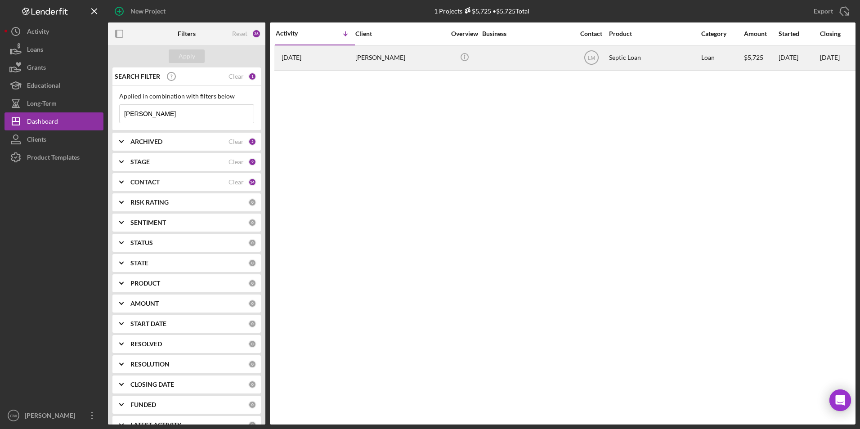
type input "skinner"
click at [303, 53] on div "4 weeks ago Scarlett Skinner" at bounding box center [315, 58] width 79 height 24
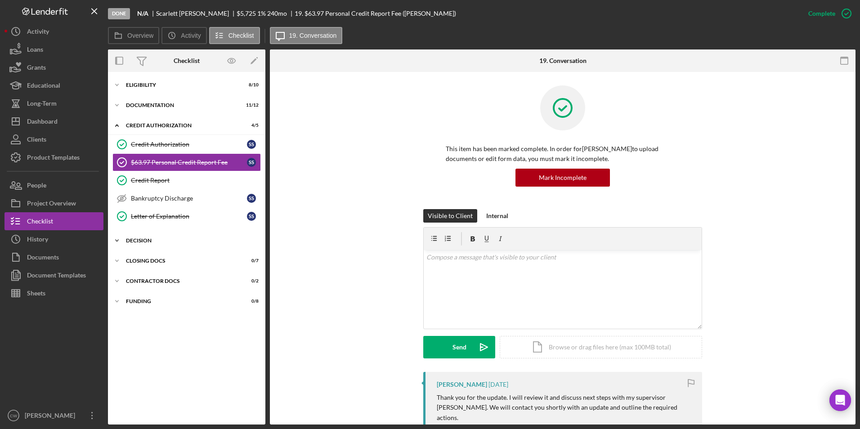
click at [134, 241] on div "Decision" at bounding box center [190, 240] width 128 height 5
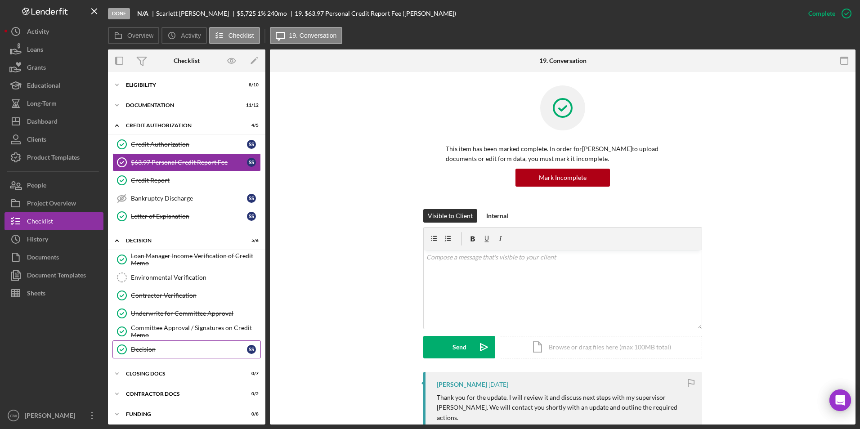
click at [126, 346] on icon "Decision" at bounding box center [122, 349] width 22 height 22
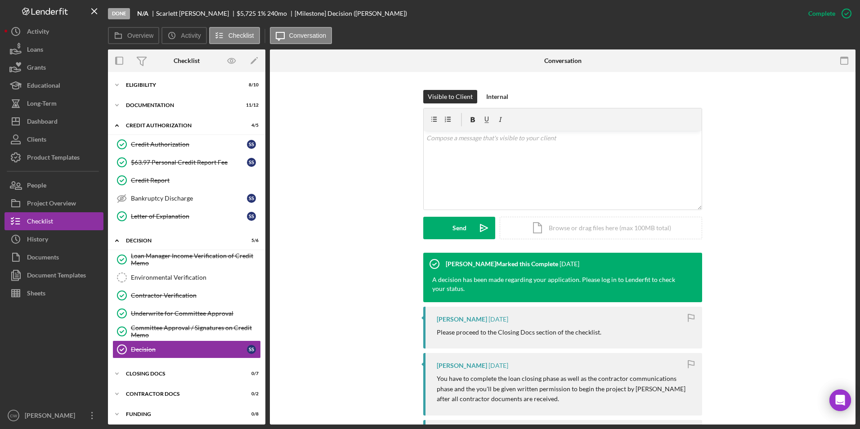
scroll to position [135, 0]
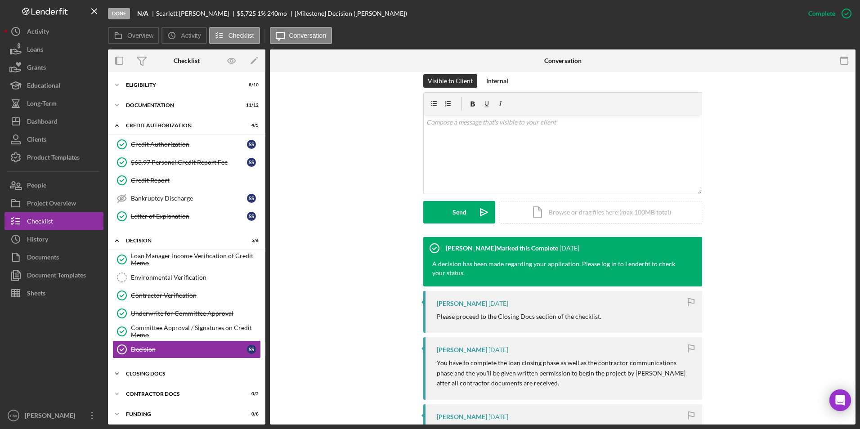
click at [158, 370] on div "Icon/Expander CLOSING DOCS 0 / 7" at bounding box center [186, 374] width 157 height 18
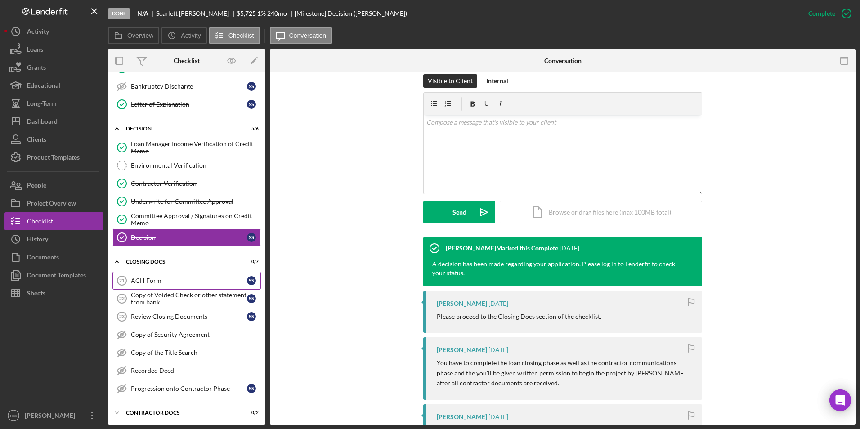
scroll to position [134, 0]
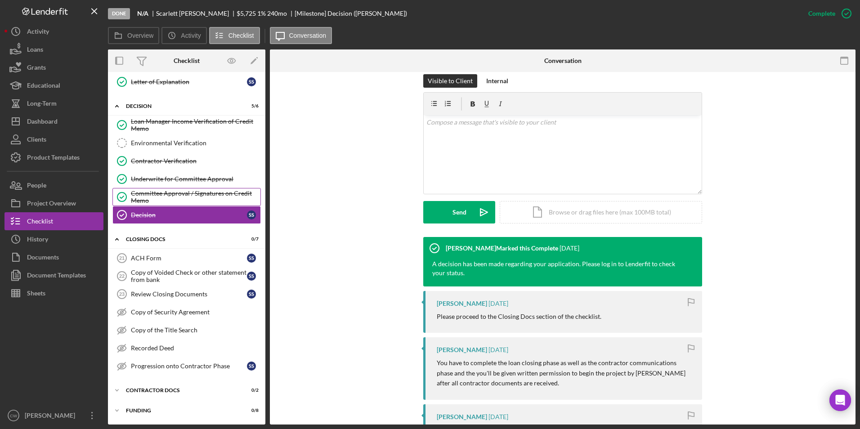
click at [134, 193] on div "Committee Approval / Signatures on Credit Memo" at bounding box center [195, 197] width 129 height 14
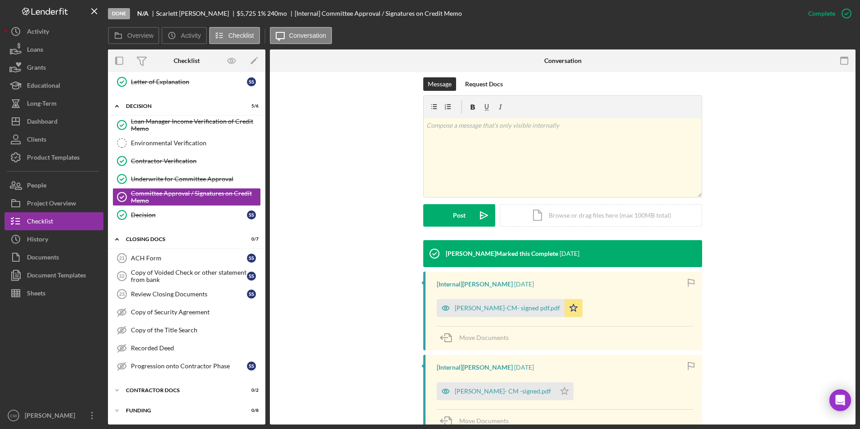
scroll to position [135, 0]
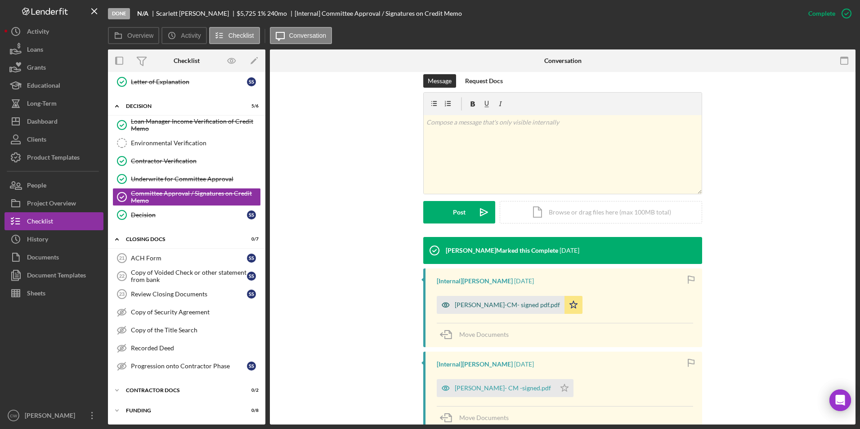
click at [474, 303] on div "Skinner, Scarlett-CM- signed pdf.pdf" at bounding box center [507, 304] width 105 height 7
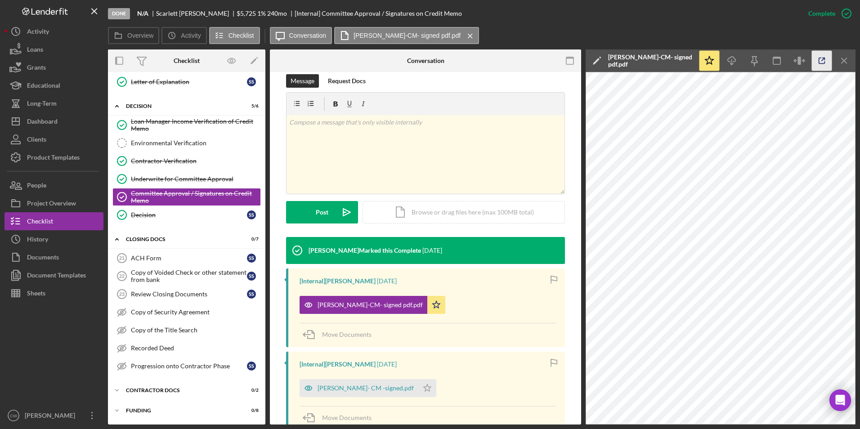
click at [819, 61] on icon "button" at bounding box center [822, 61] width 6 height 6
click at [162, 288] on link "Review Closing Documents 23 Review Closing Documents S S" at bounding box center [186, 294] width 148 height 18
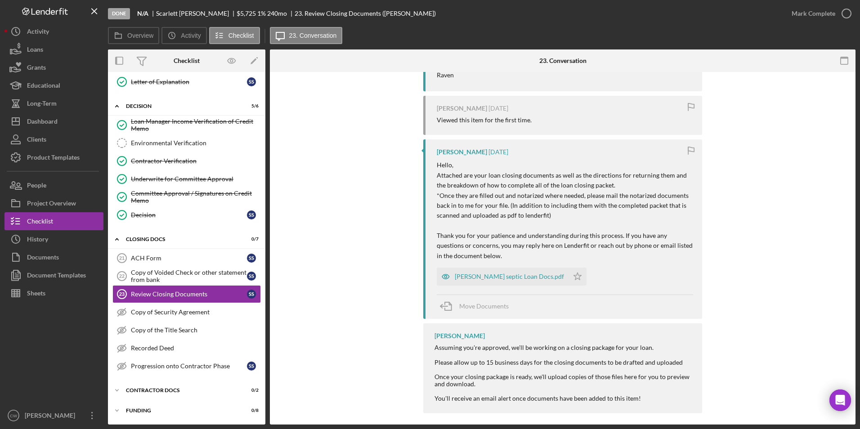
scroll to position [246, 0]
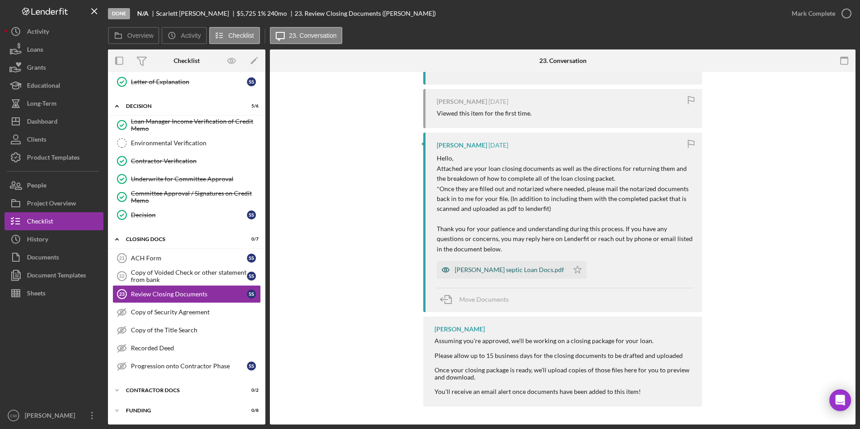
click at [490, 265] on div "Scarlett Skinner septic Loan Docs.pdf" at bounding box center [503, 270] width 132 height 18
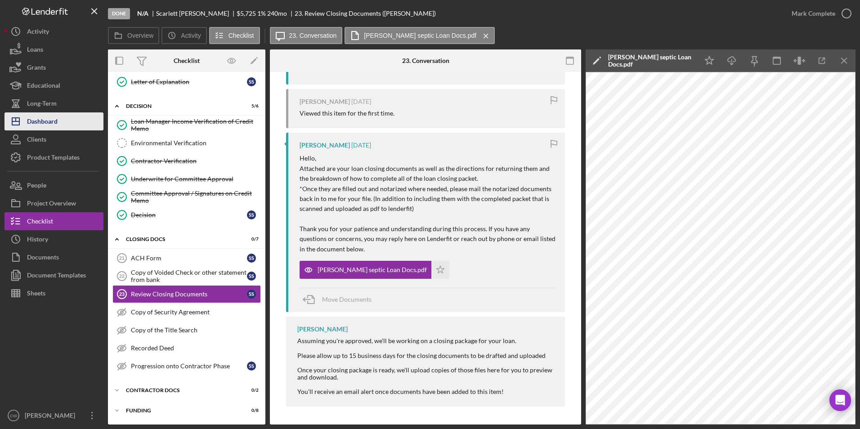
click at [47, 118] on div "Dashboard" at bounding box center [42, 122] width 31 height 20
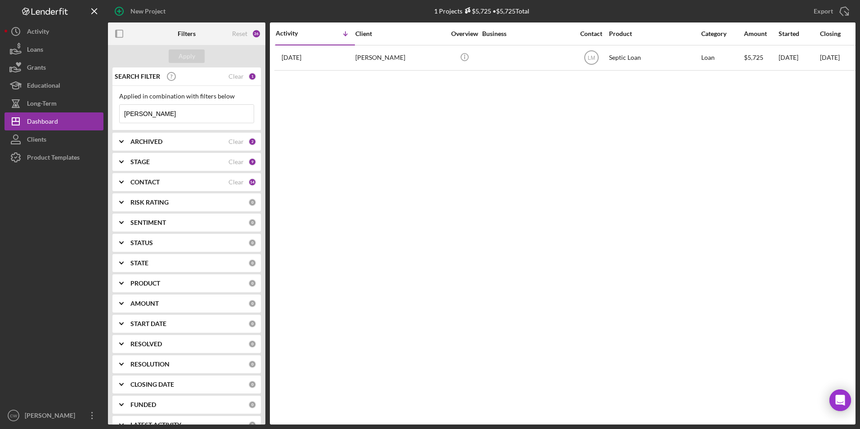
drag, startPoint x: 149, startPoint y: 112, endPoint x: 117, endPoint y: 114, distance: 31.5
click at [117, 114] on div "Applied in combination with filters below skinner Icon/Menu Close" at bounding box center [186, 108] width 148 height 45
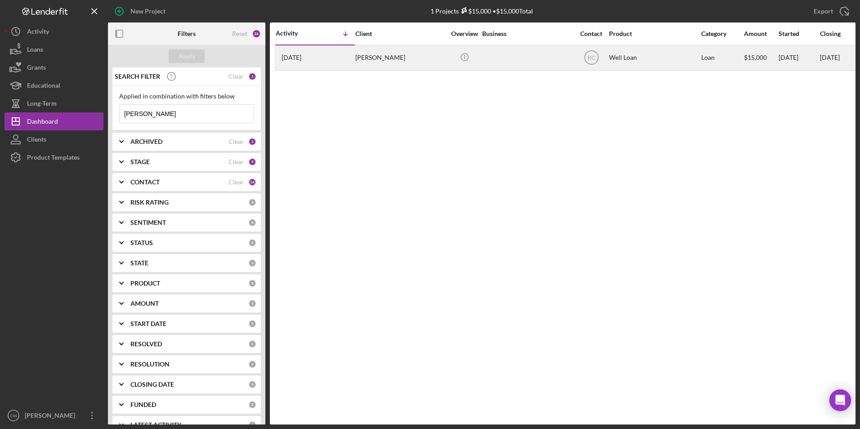
type input "maggio"
click at [344, 58] on div "4 months ago Madeleine Maggio" at bounding box center [315, 58] width 79 height 24
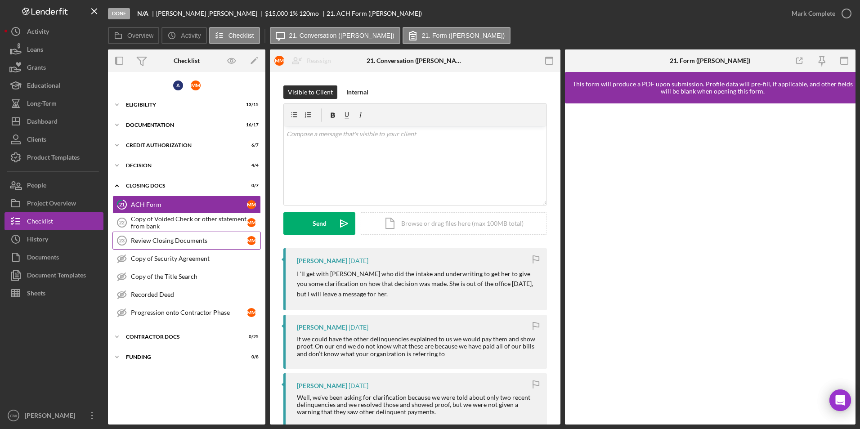
click at [181, 241] on div "Review Closing Documents" at bounding box center [189, 240] width 116 height 7
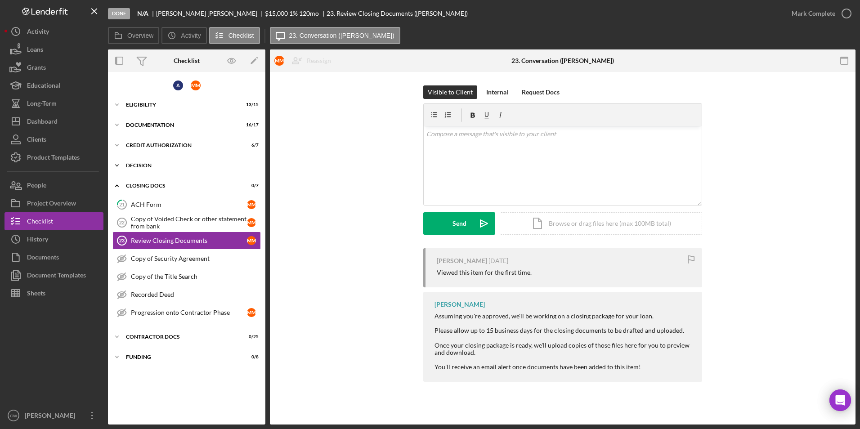
click at [147, 165] on div "Decision" at bounding box center [190, 165] width 128 height 5
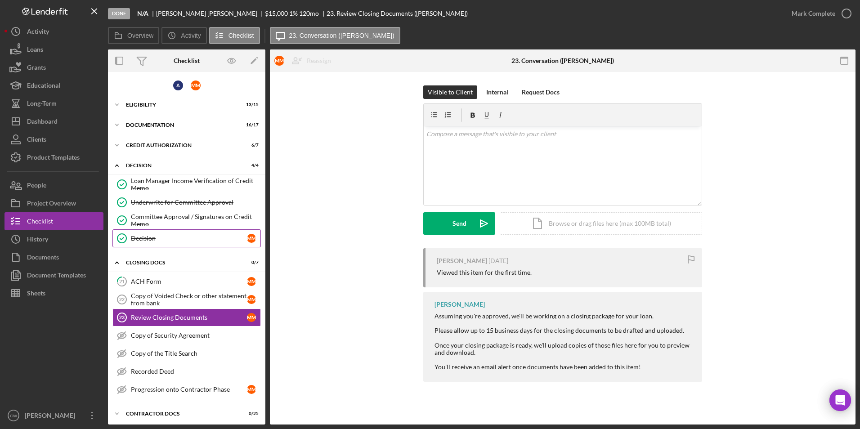
click at [149, 233] on link "Decision Decision M M" at bounding box center [186, 238] width 148 height 18
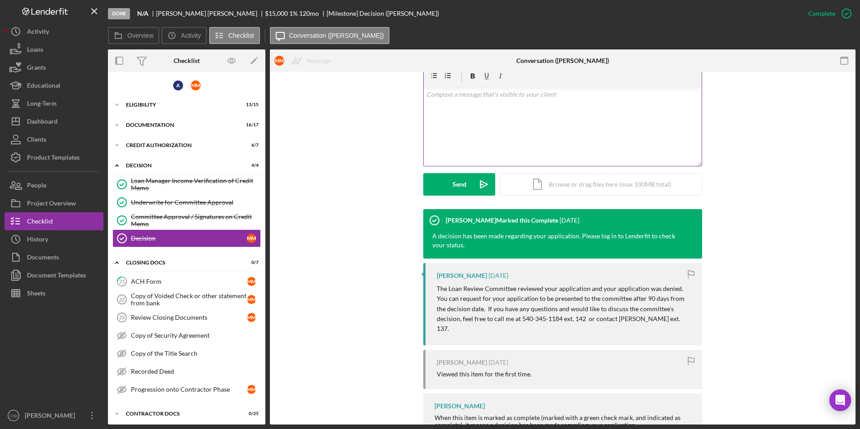
scroll to position [180, 0]
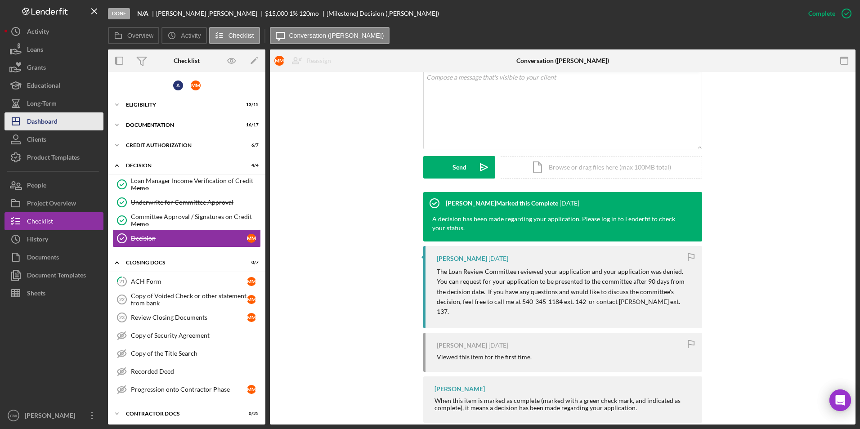
click at [37, 116] on div "Dashboard" at bounding box center [42, 122] width 31 height 20
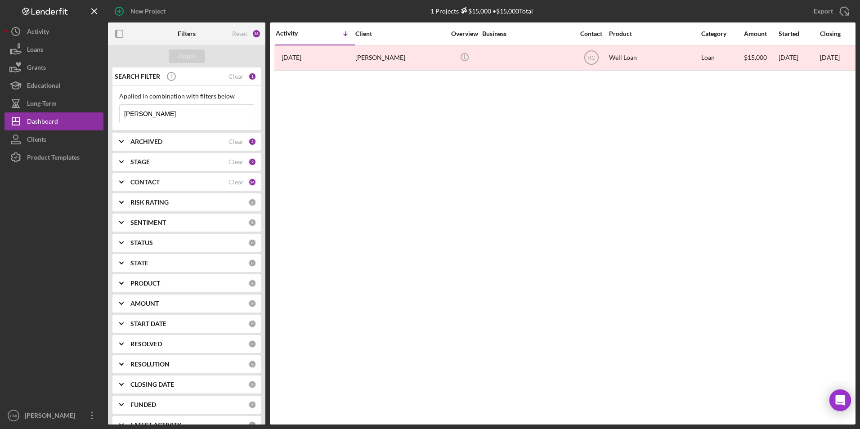
drag, startPoint x: 155, startPoint y: 112, endPoint x: 122, endPoint y: 113, distance: 32.4
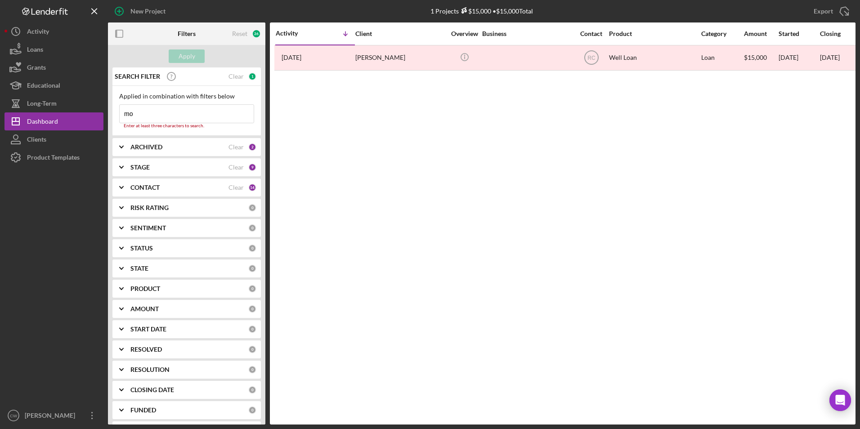
type input "m"
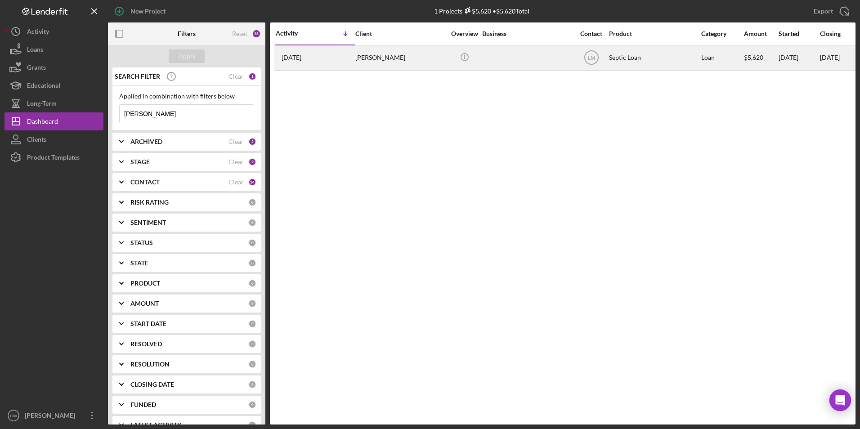
type input "oliver"
click at [360, 59] on div "Lenora Oliver" at bounding box center [400, 58] width 90 height 24
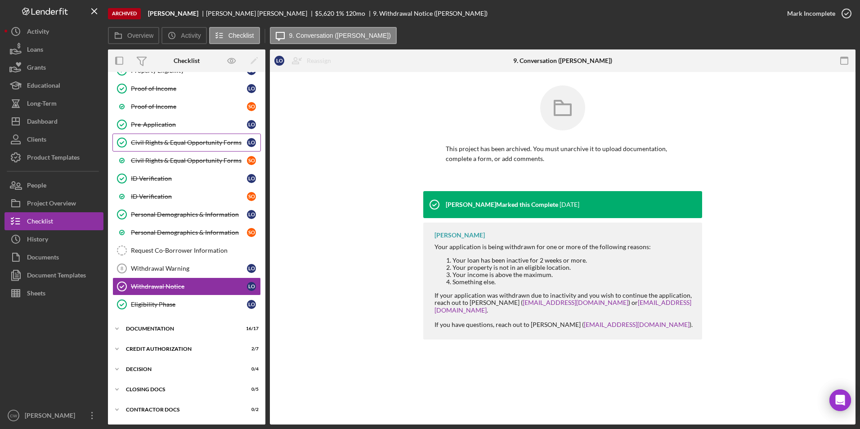
scroll to position [107, 0]
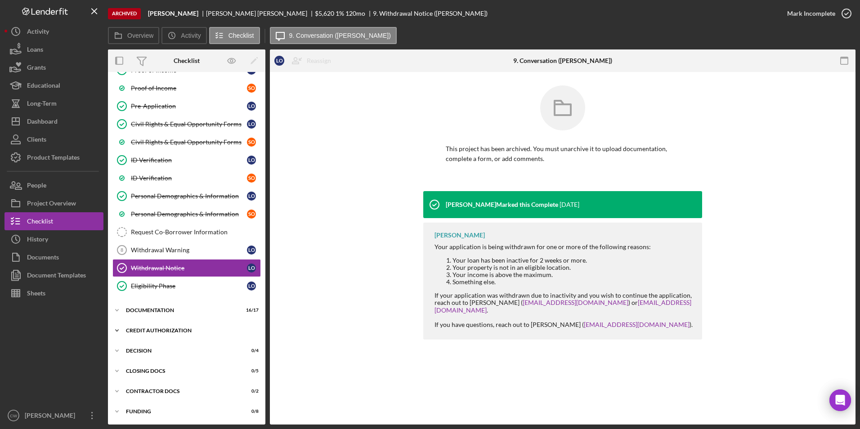
click at [155, 332] on div "CREDIT AUTHORIZATION" at bounding box center [190, 330] width 128 height 5
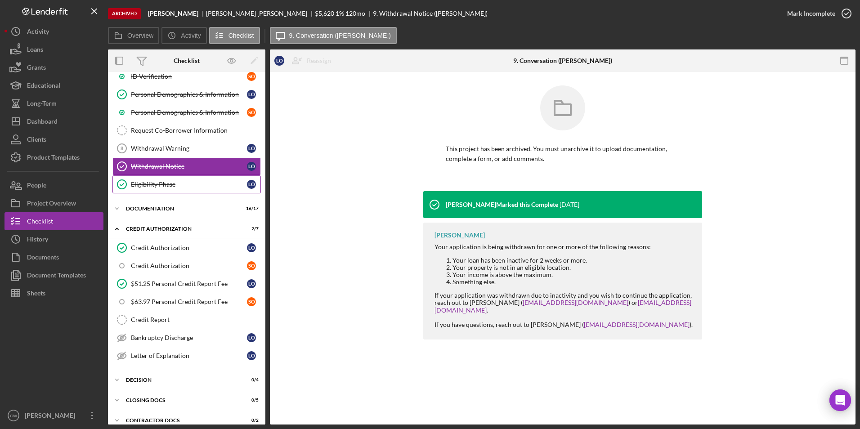
scroll to position [239, 0]
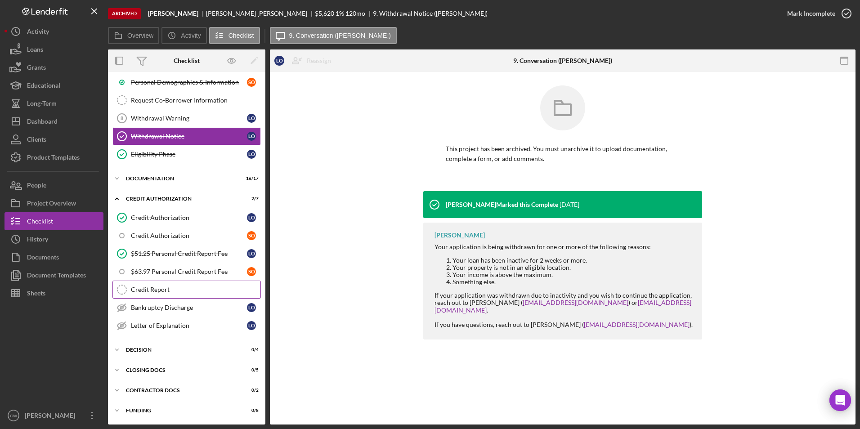
click at [145, 287] on div "Credit Report" at bounding box center [195, 289] width 129 height 7
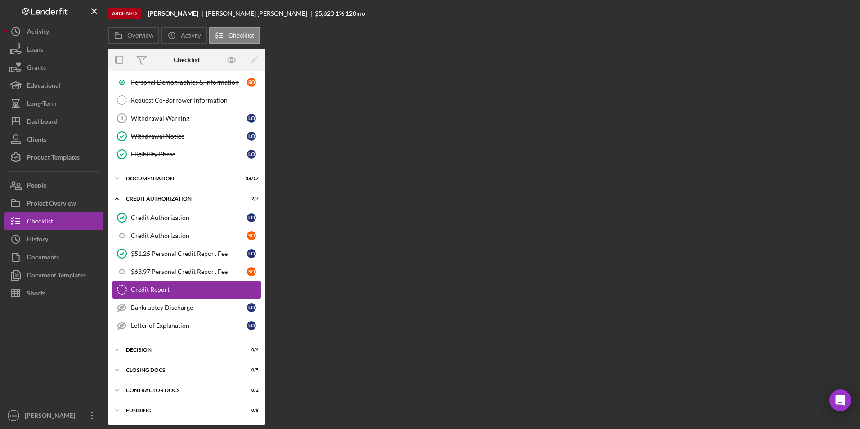
scroll to position [239, 0]
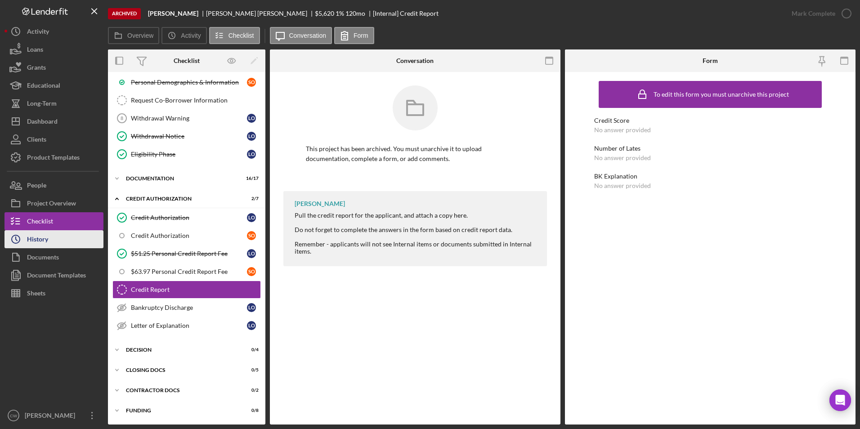
click at [45, 241] on div "History" at bounding box center [37, 240] width 21 height 20
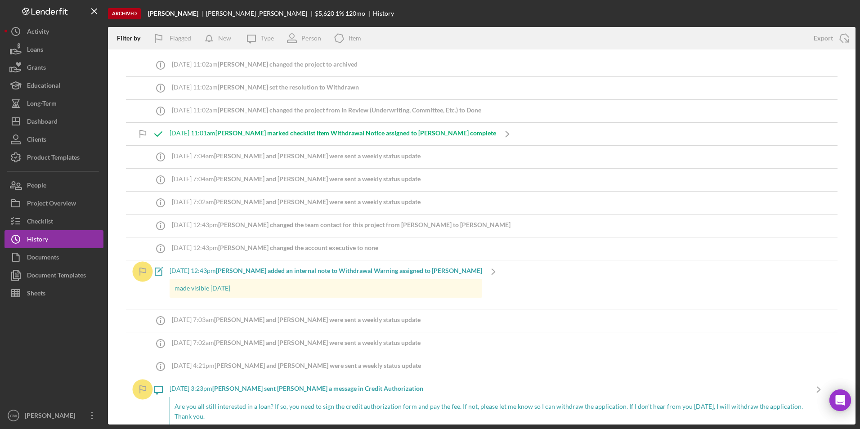
click at [291, 393] on div "7/24/2025 at 3:23pm Lois M. sent Sam O. a message in Credit Authorization Are y…" at bounding box center [489, 407] width 638 height 59
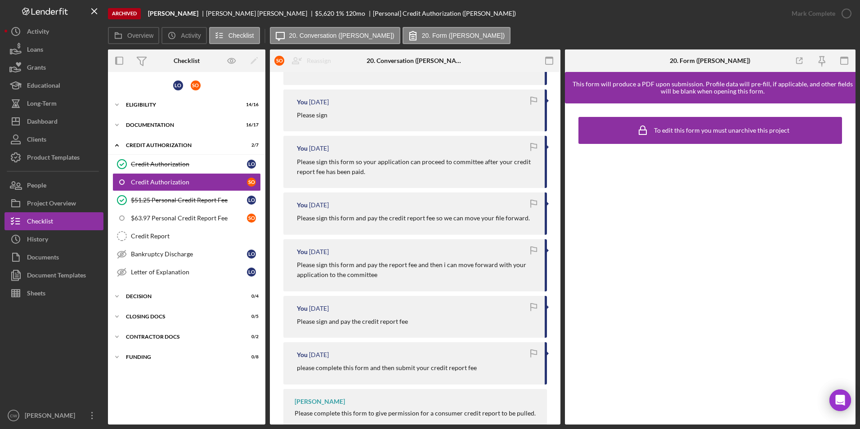
scroll to position [252, 0]
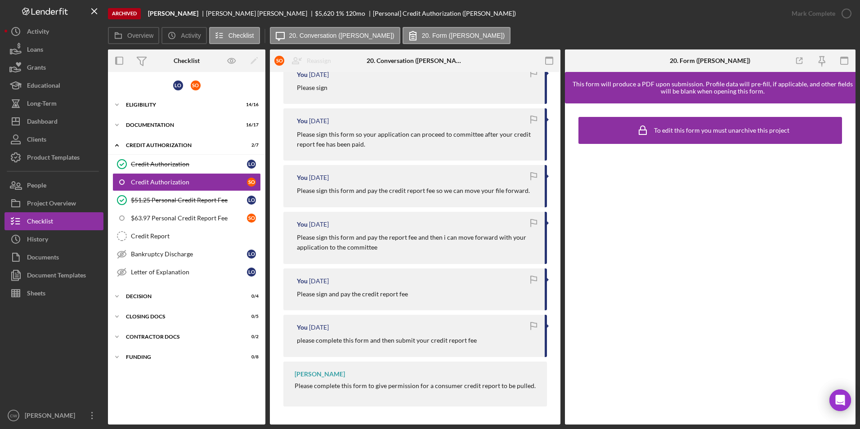
click at [110, 178] on div "Credit Authorization Credit Authorization L O Credit Authorization S O $51.25 P…" at bounding box center [186, 220] width 157 height 130
click at [150, 168] on div "Credit Authorization" at bounding box center [189, 164] width 116 height 7
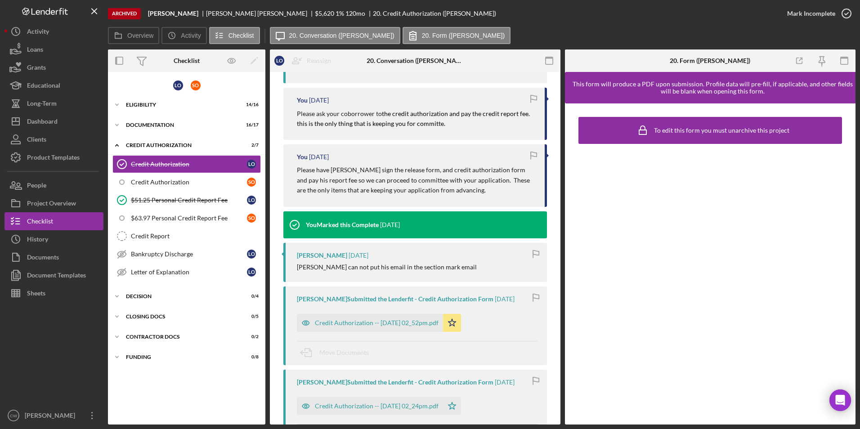
scroll to position [225, 0]
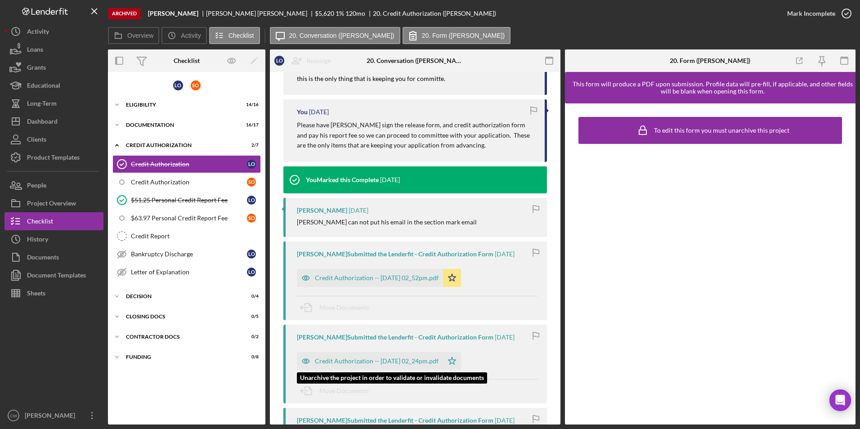
click at [388, 356] on div "Credit Authorization -- 2025-01-27 02_24pm.pdf" at bounding box center [370, 361] width 146 height 18
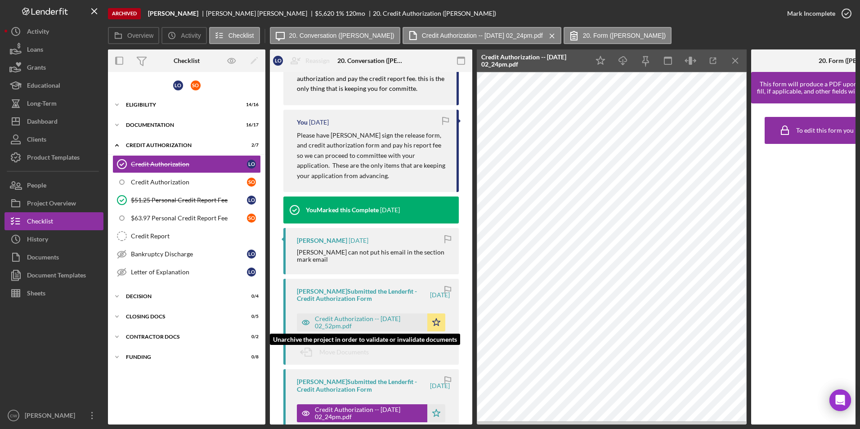
click at [391, 315] on div "Credit Authorization -- 2025-01-27 02_52pm.pdf" at bounding box center [369, 322] width 108 height 14
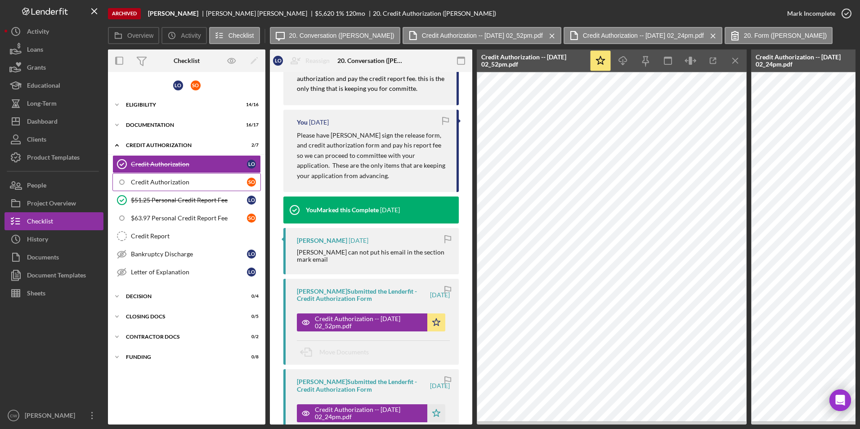
click at [161, 185] on div "Credit Authorization" at bounding box center [189, 181] width 116 height 7
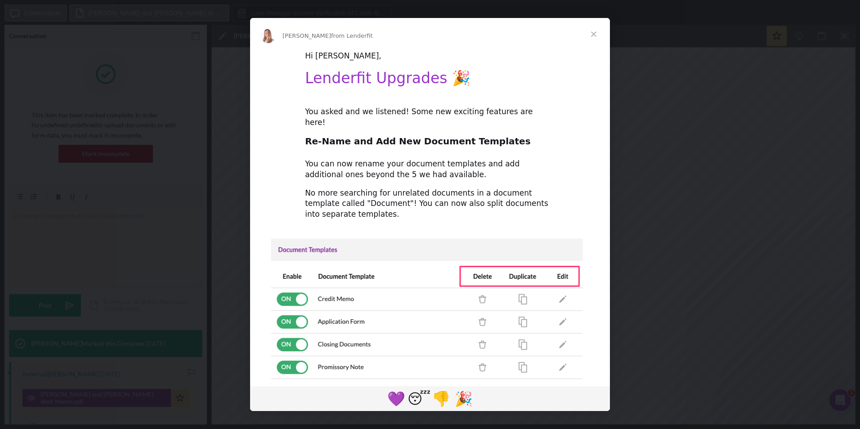
click at [593, 37] on span "Close" at bounding box center [593, 34] width 32 height 32
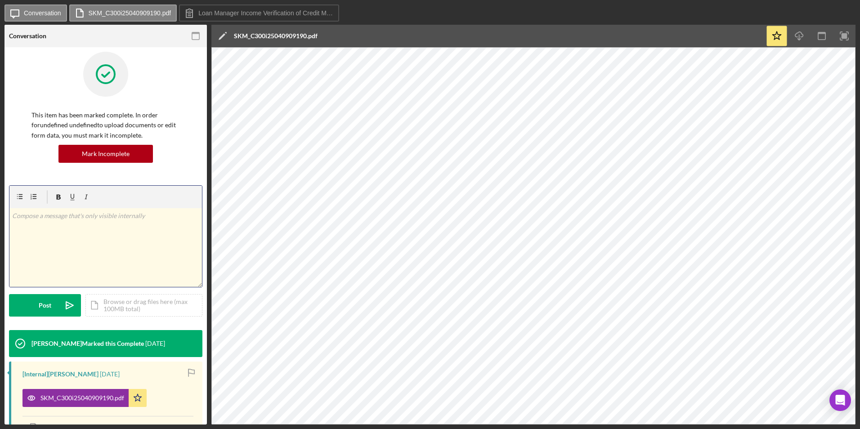
drag, startPoint x: 87, startPoint y: 229, endPoint x: 152, endPoint y: 219, distance: 66.0
click at [103, 225] on div "v Color teal Color pink Remove color Add row above Add row below Add column bef…" at bounding box center [105, 247] width 192 height 79
